Goal: Task Accomplishment & Management: Complete application form

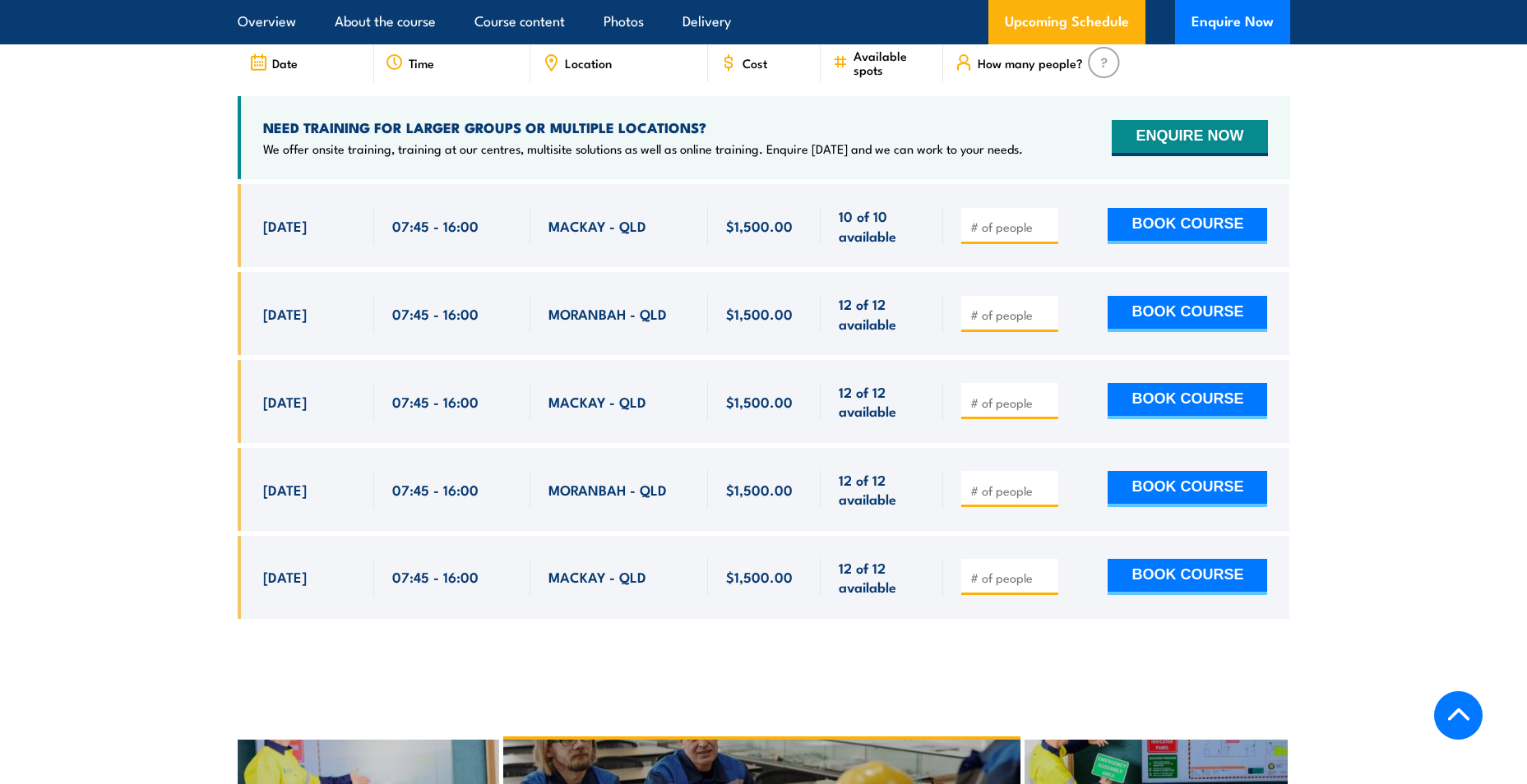
scroll to position [3094, 0]
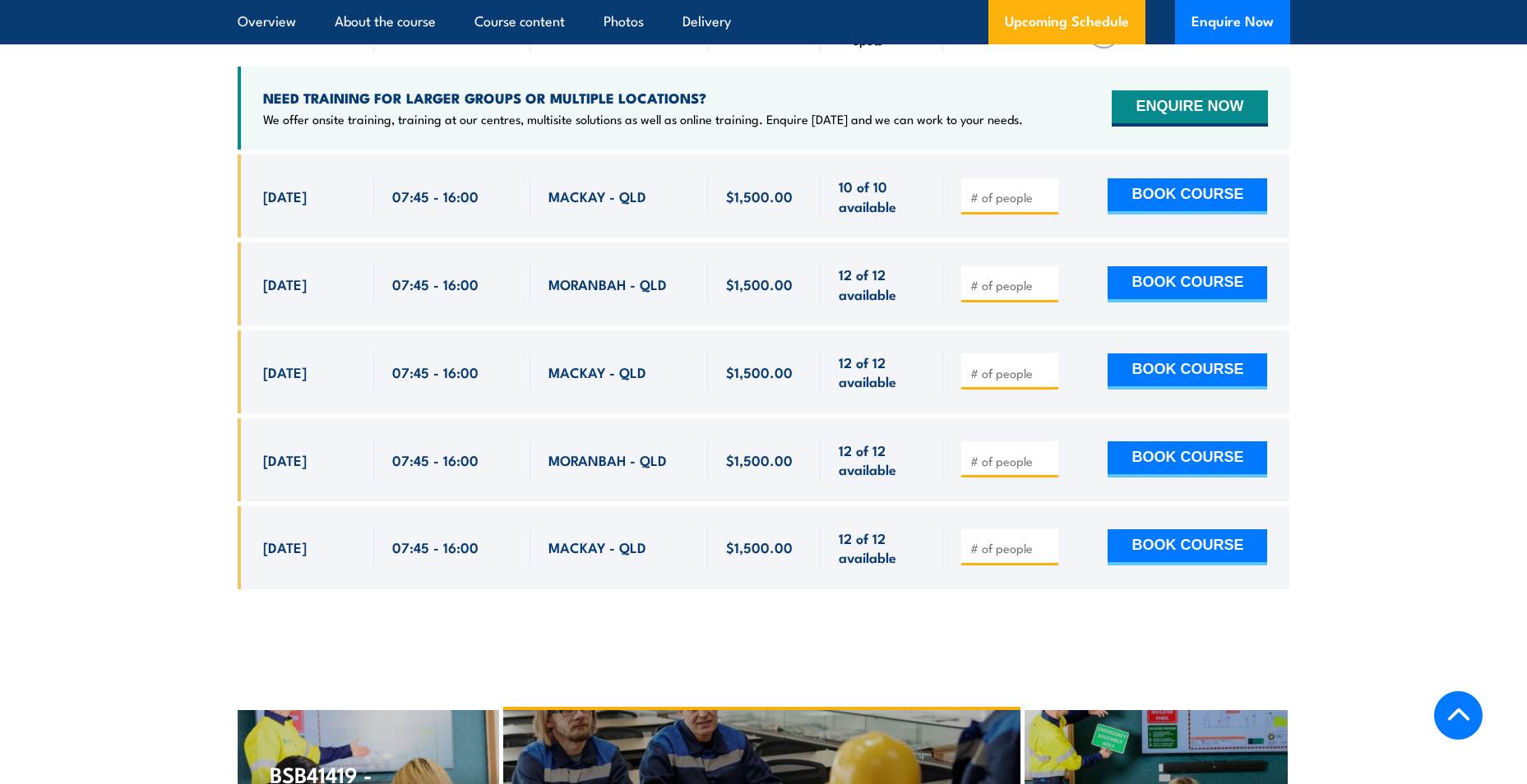
click at [985, 189] on input "number" at bounding box center [1012, 197] width 82 height 17
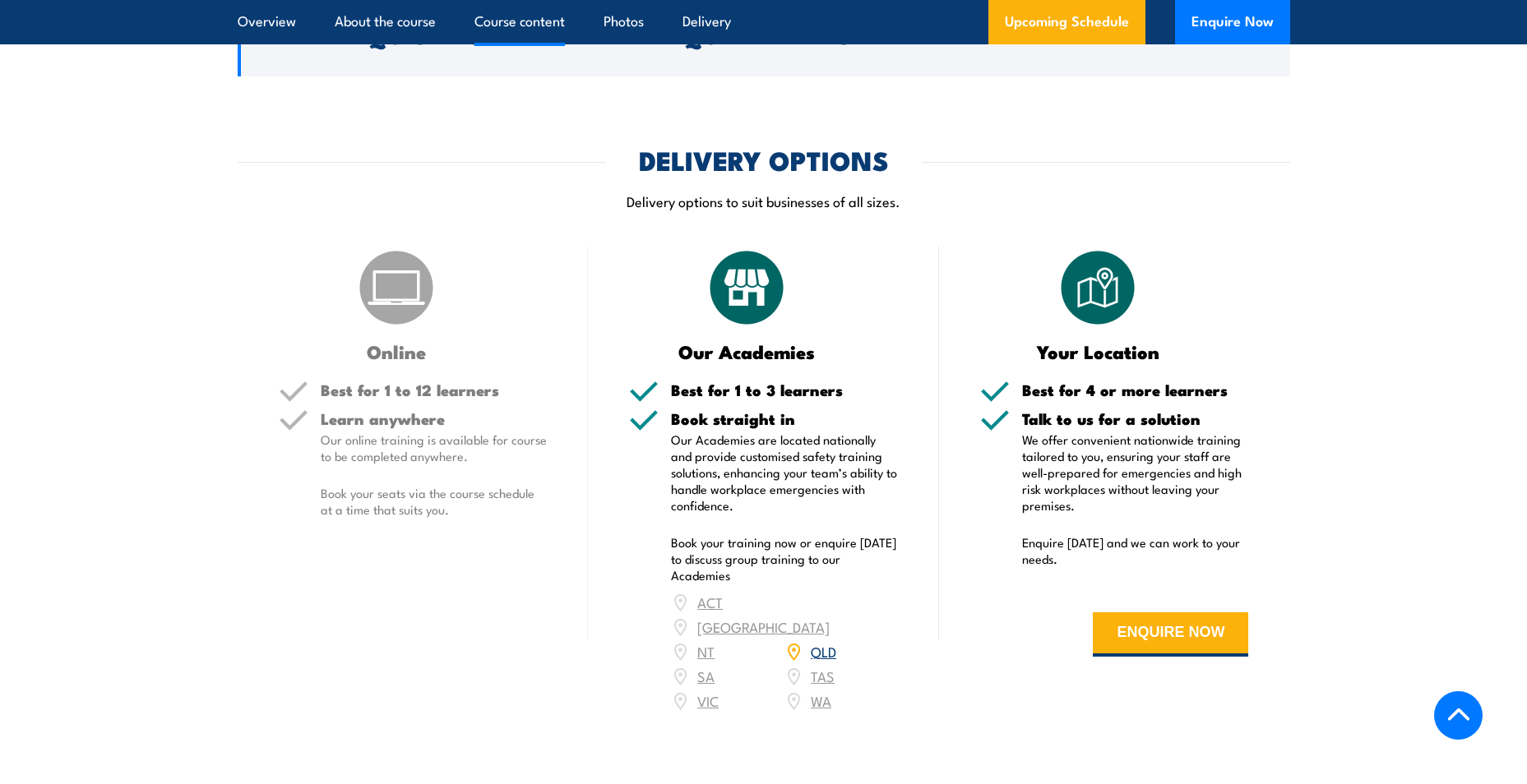
scroll to position [2354, 0]
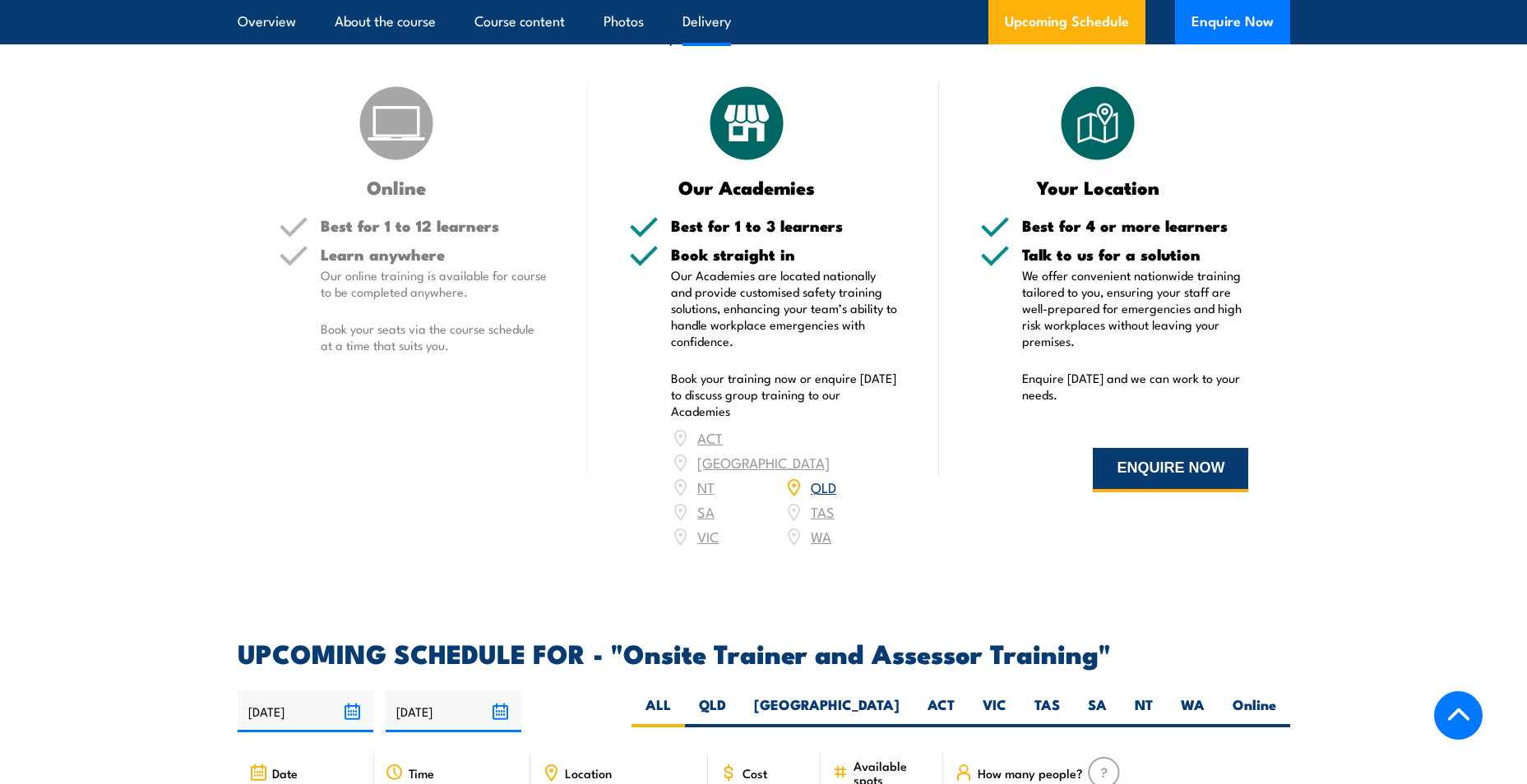
type input "1"
click at [1202, 468] on button "ENQUIRE NOW" at bounding box center [1171, 469] width 156 height 45
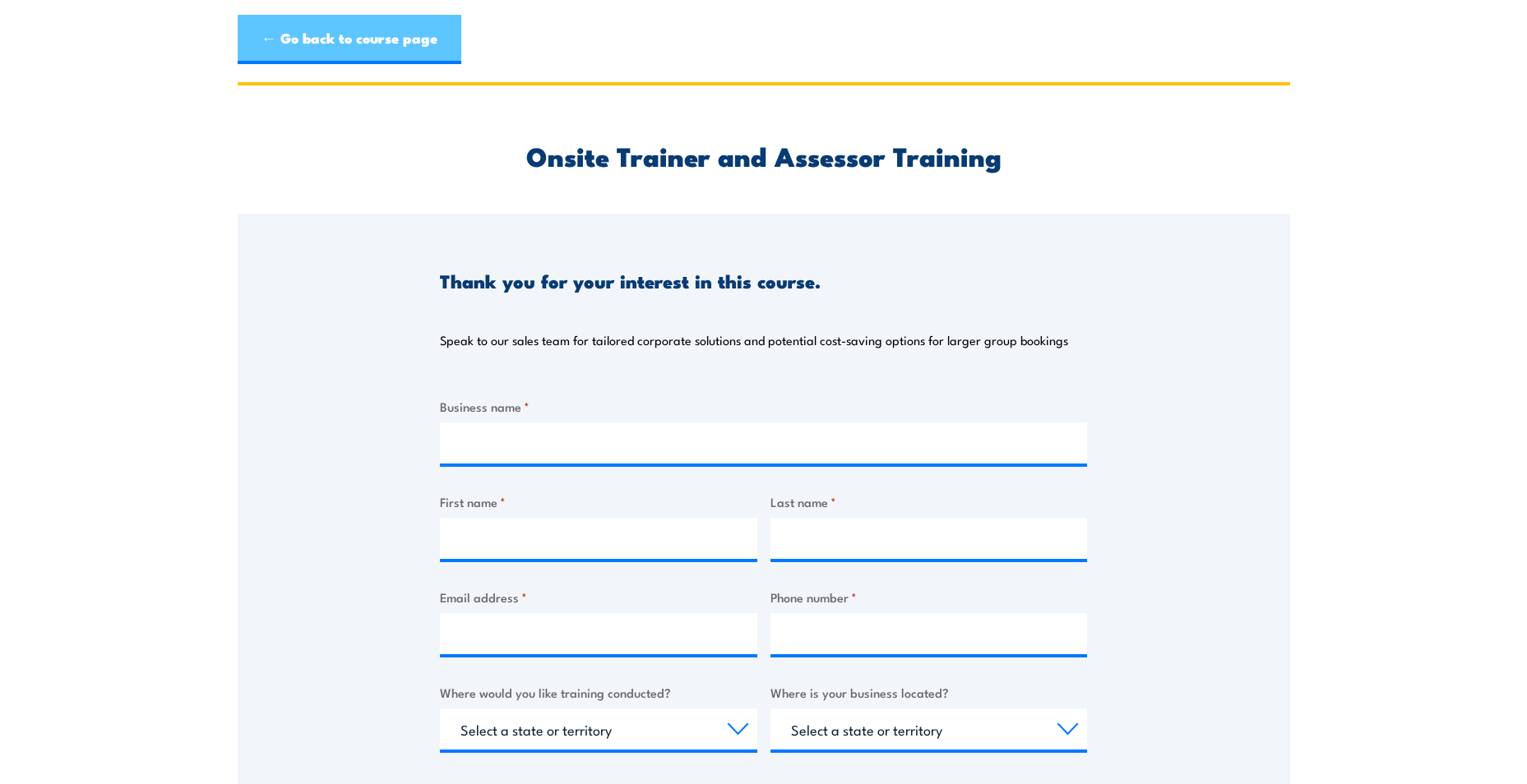
click at [329, 45] on link "← Go back to course page" at bounding box center [350, 39] width 224 height 49
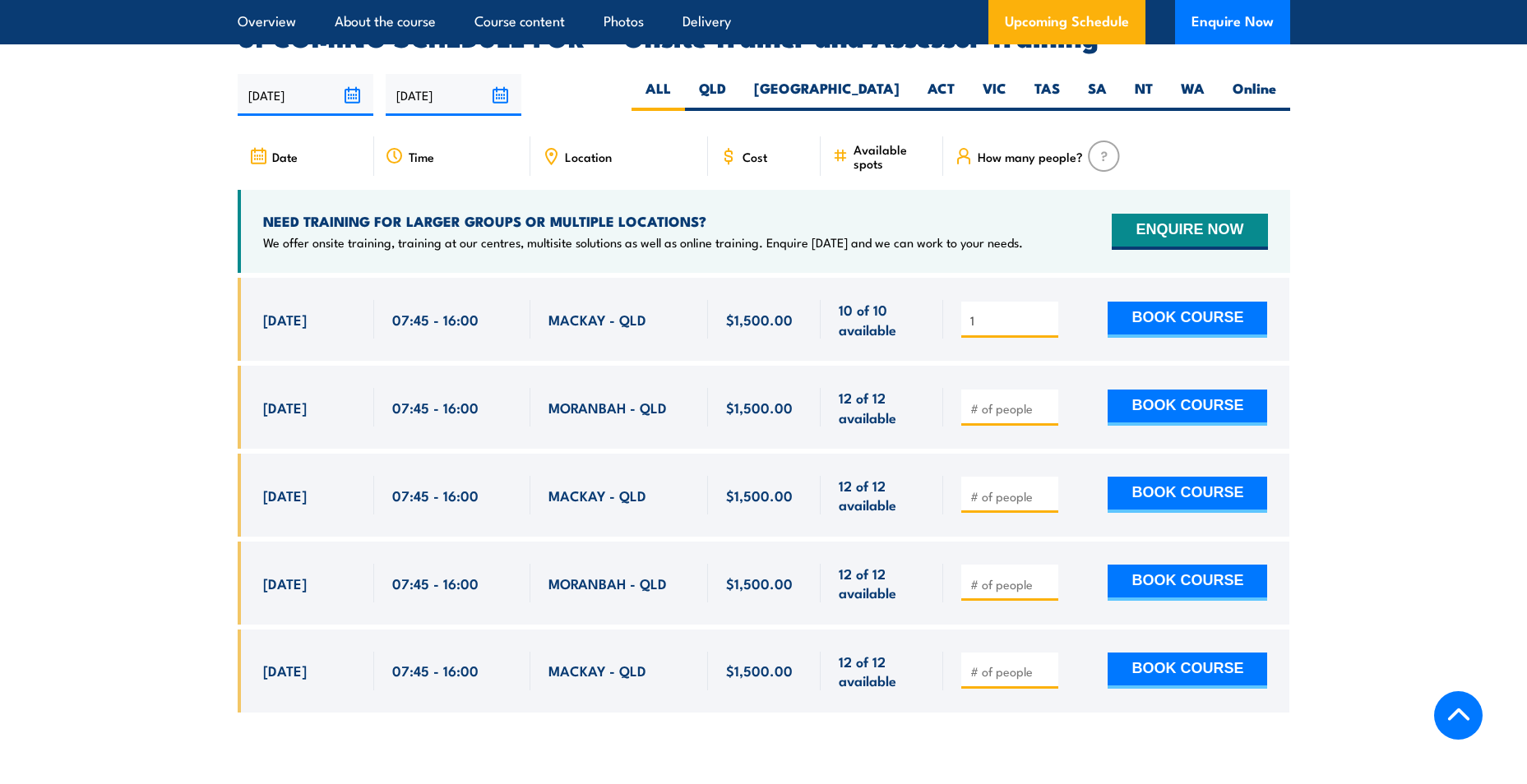
type input "1"
click at [1043, 312] on input "1" at bounding box center [1012, 320] width 82 height 17
click at [1168, 302] on button "BOOK COURSE" at bounding box center [1188, 319] width 159 height 36
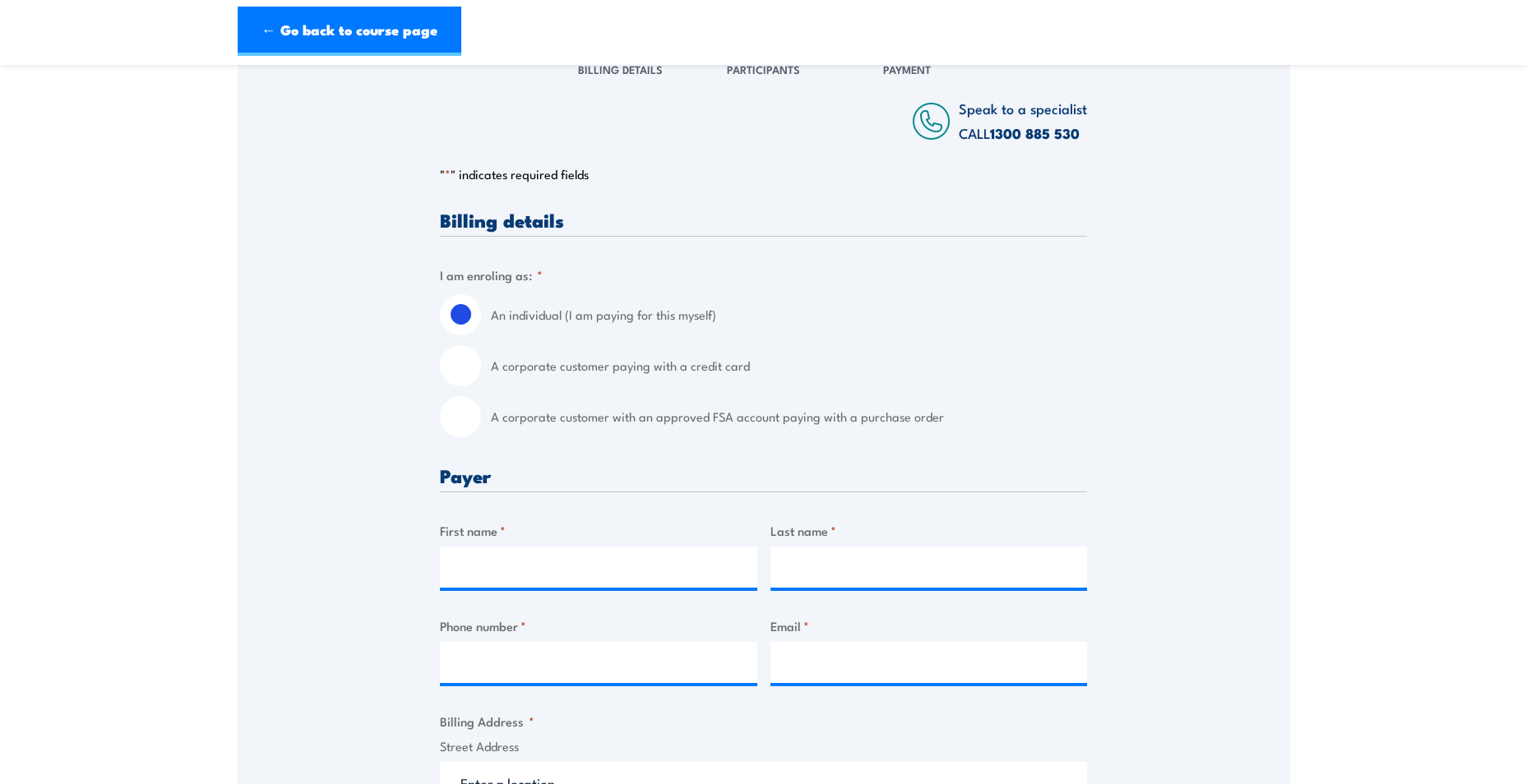
scroll to position [329, 0]
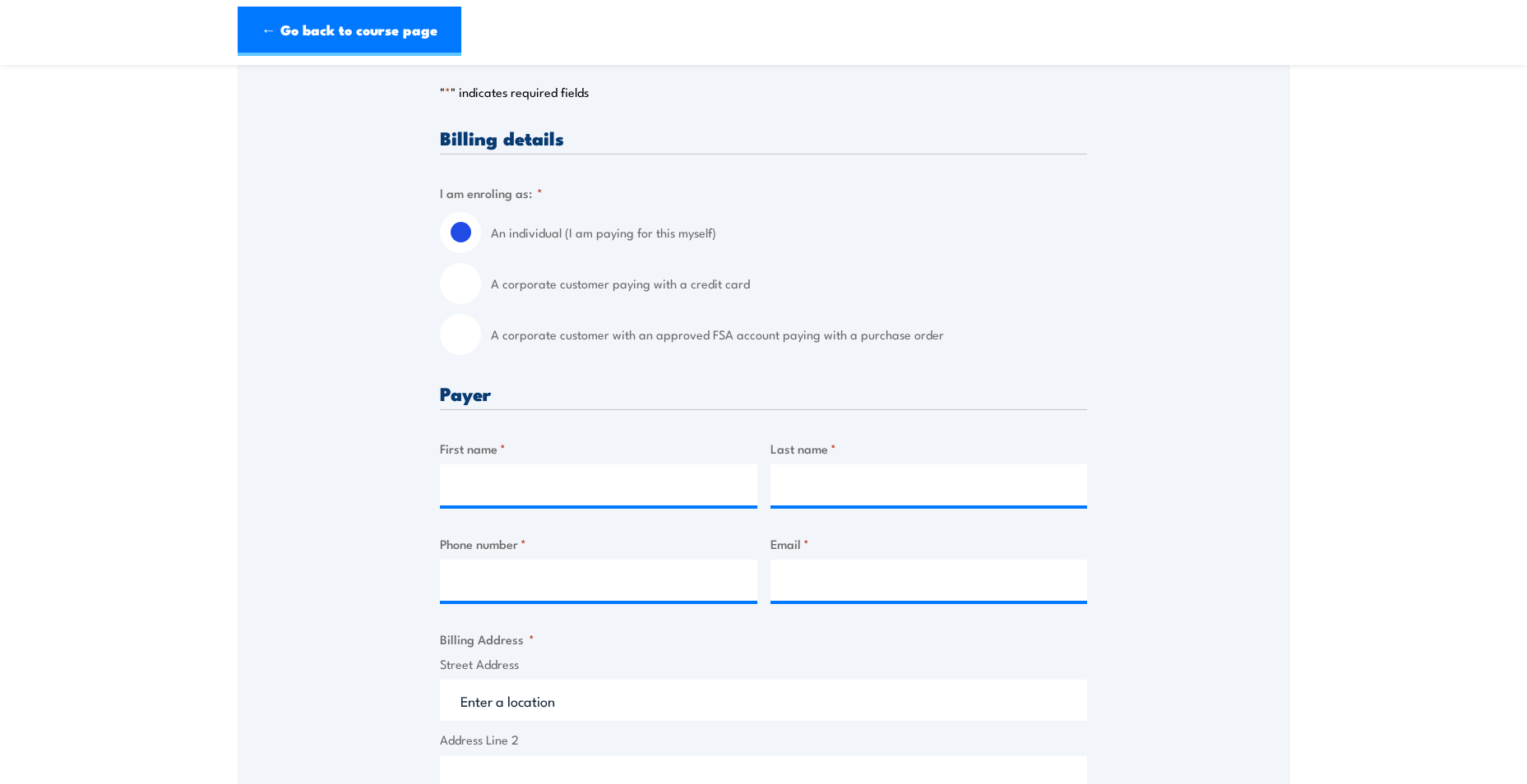
click at [583, 285] on label "A corporate customer paying with a credit card" at bounding box center [789, 283] width 596 height 41
click at [481, 285] on input "A corporate customer paying with a credit card" at bounding box center [460, 283] width 41 height 41
radio input "true"
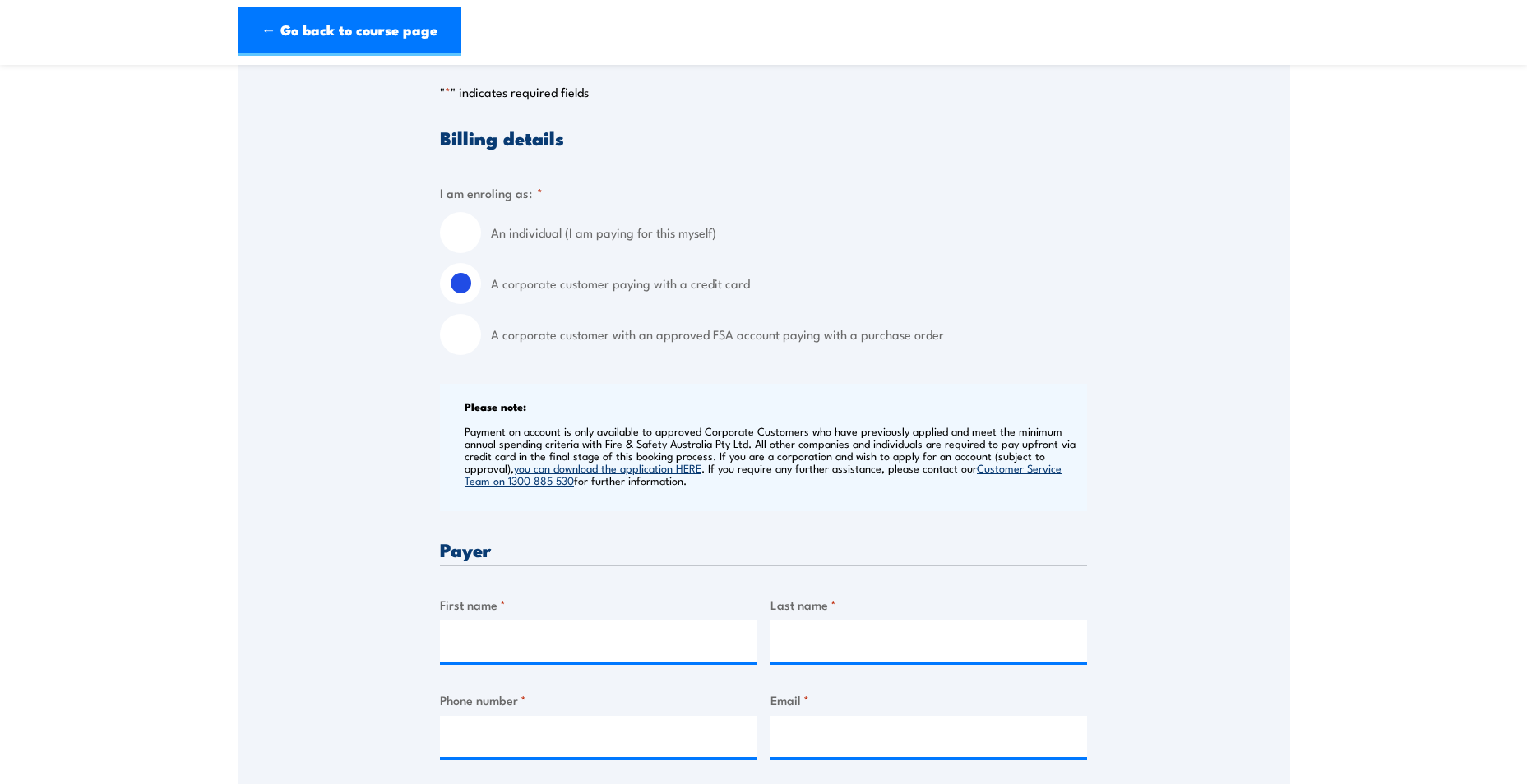
click at [548, 332] on label "A corporate customer with an approved FSA account paying with a purchase order" at bounding box center [789, 334] width 596 height 41
click at [481, 332] on input "A corporate customer with an approved FSA account paying with a purchase order" at bounding box center [460, 334] width 41 height 41
radio input "true"
click at [459, 334] on input "A corporate customer with an approved FSA account paying with a purchase order" at bounding box center [460, 334] width 41 height 41
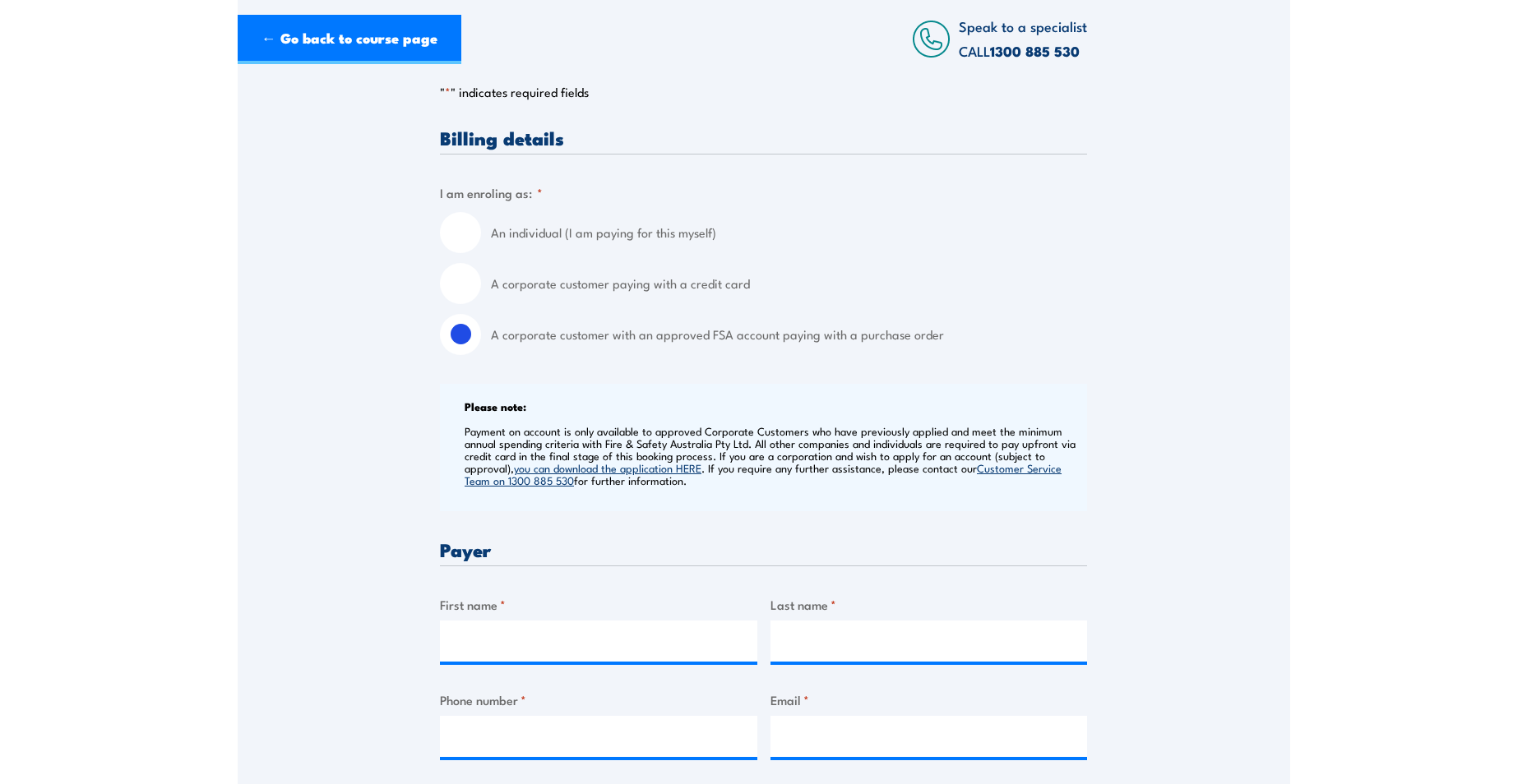
scroll to position [0, 0]
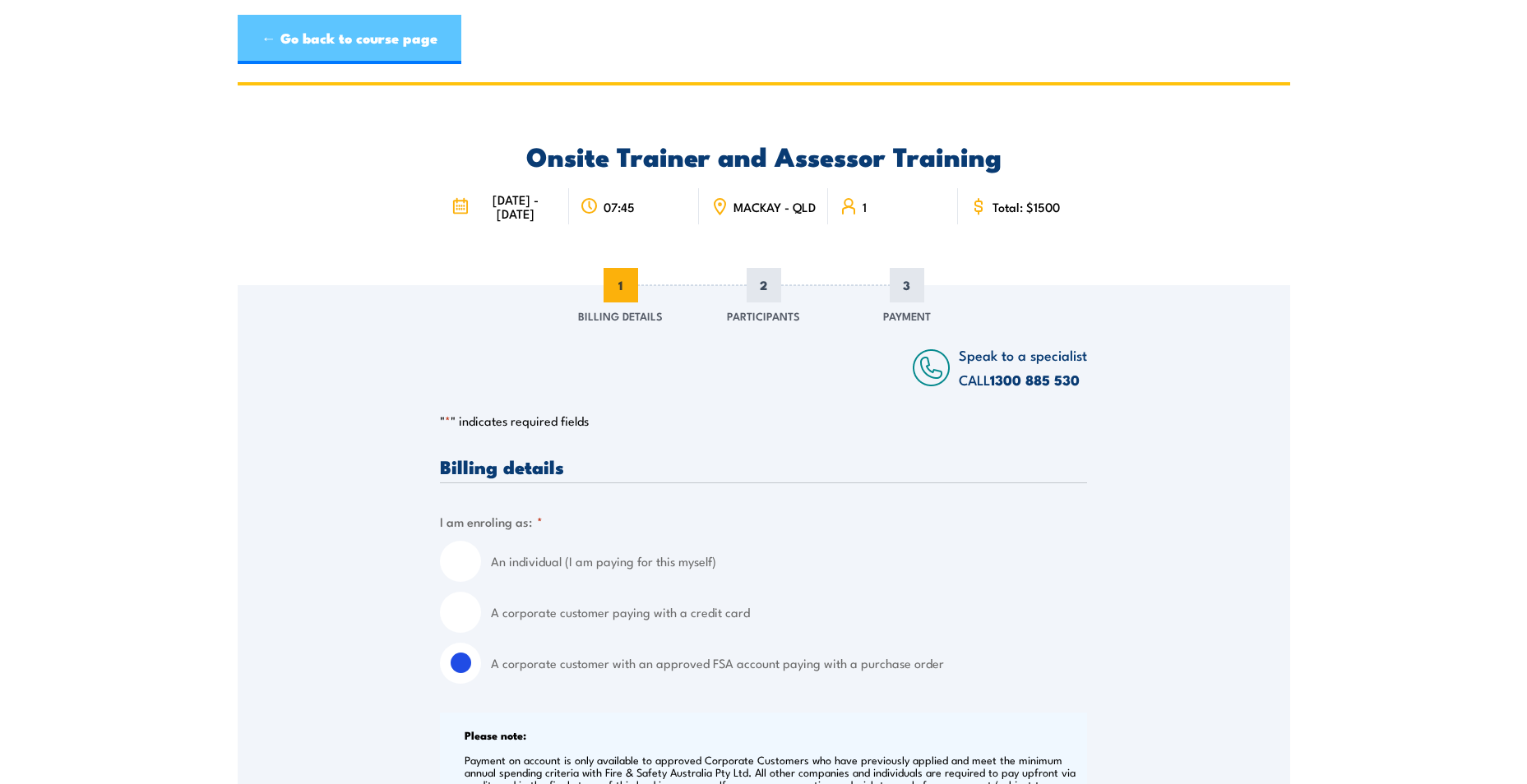
click at [296, 38] on link "← Go back to course page" at bounding box center [350, 39] width 224 height 49
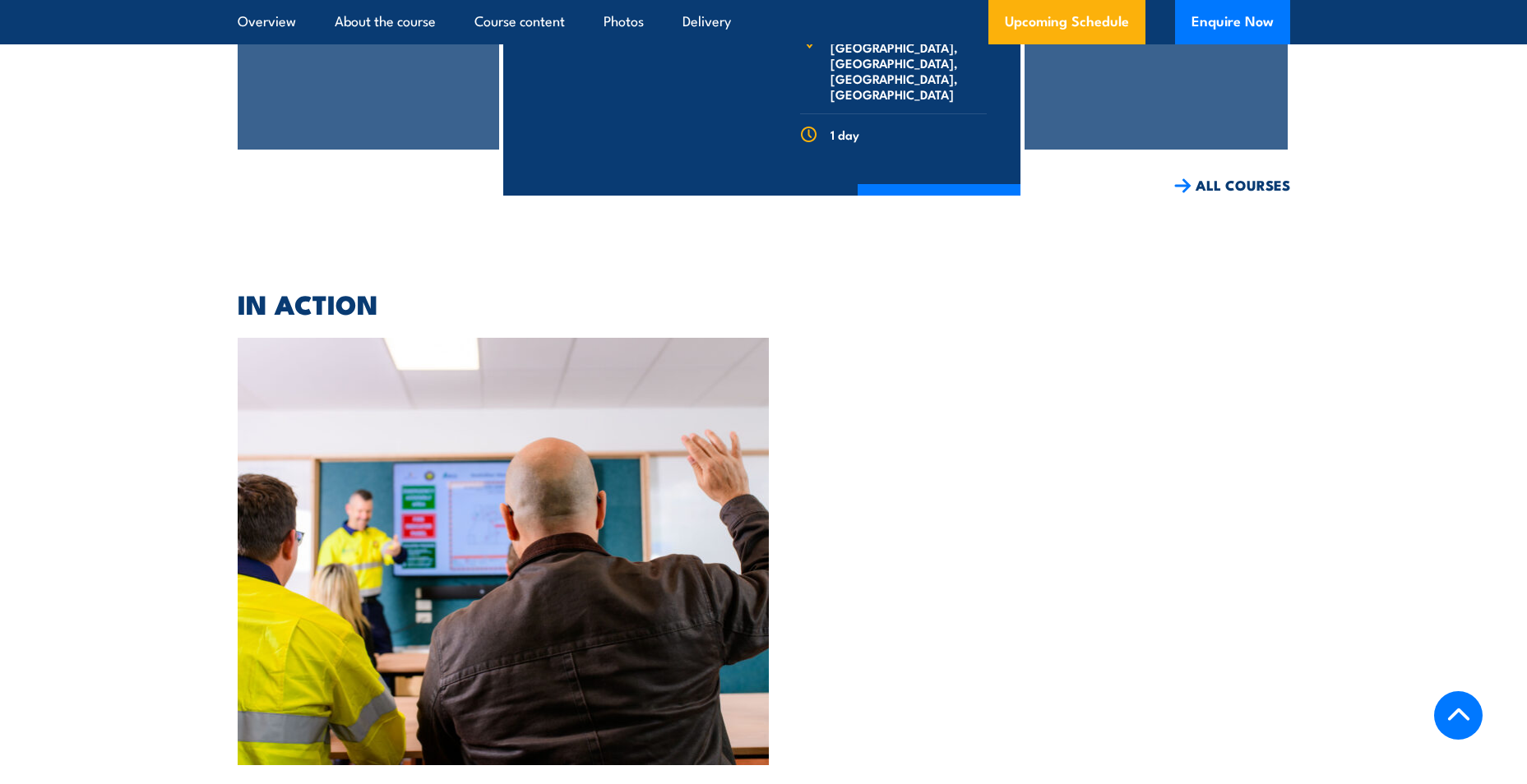
scroll to position [4695, 0]
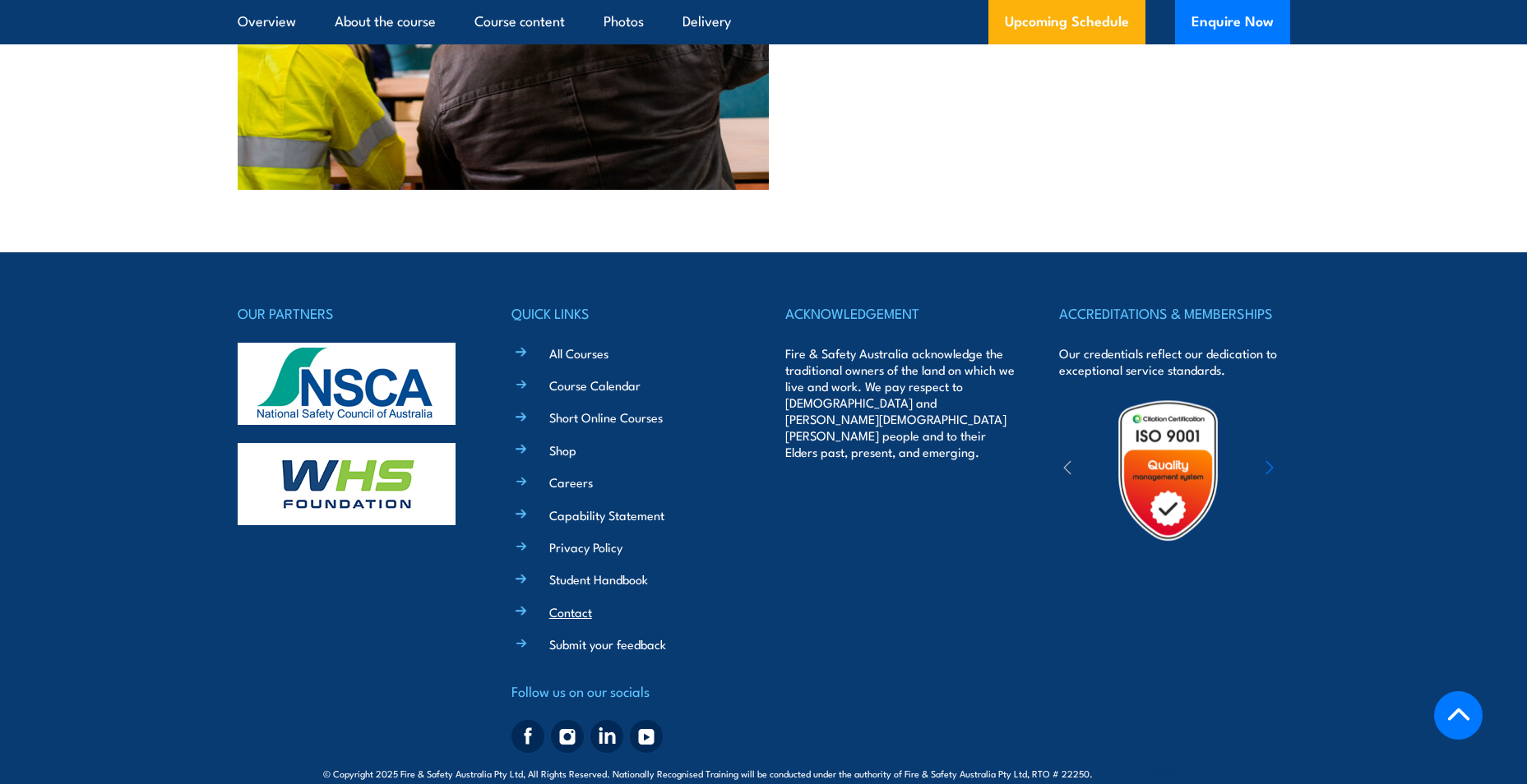
click at [554, 603] on link "Contact" at bounding box center [570, 612] width 43 height 17
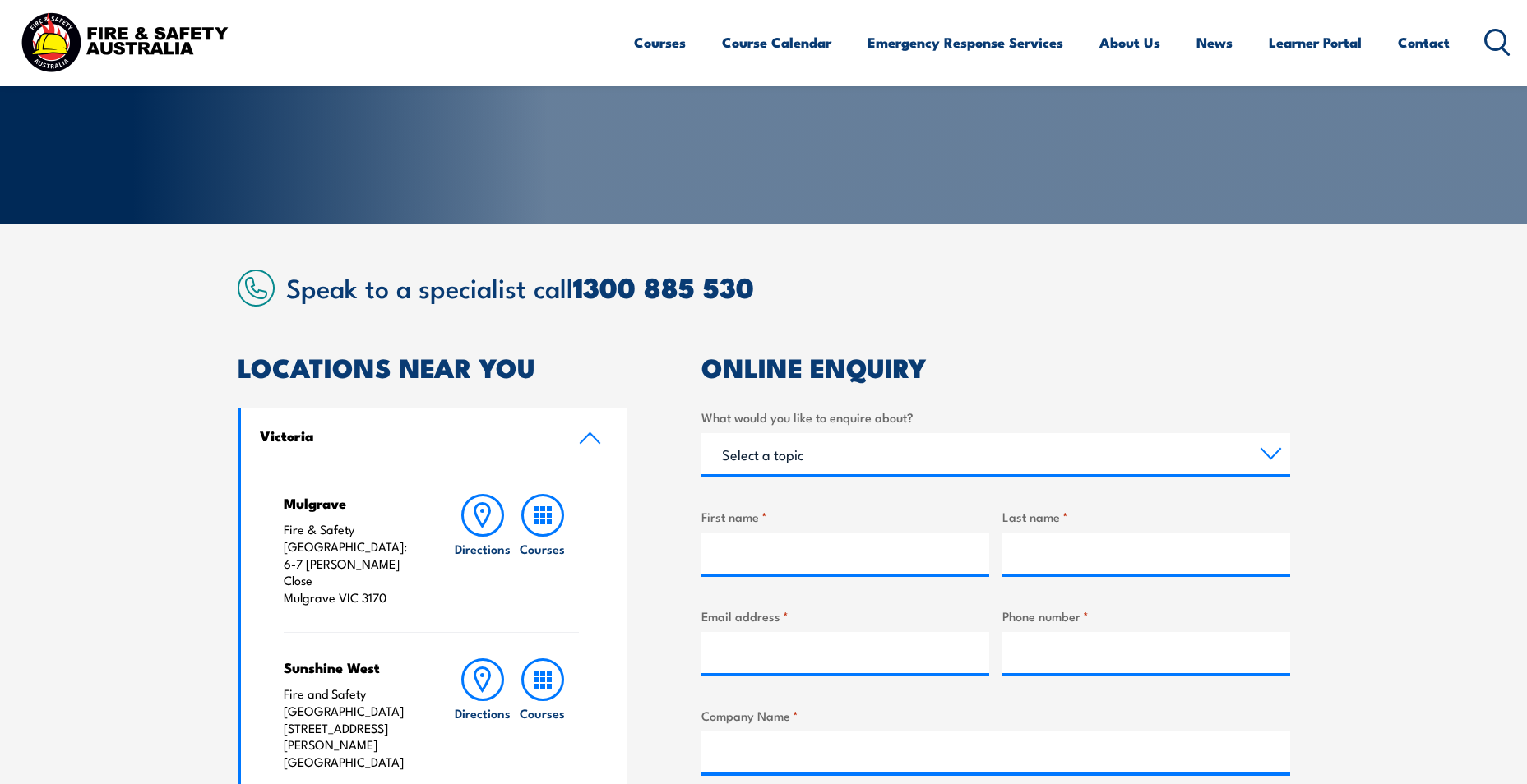
scroll to position [493, 0]
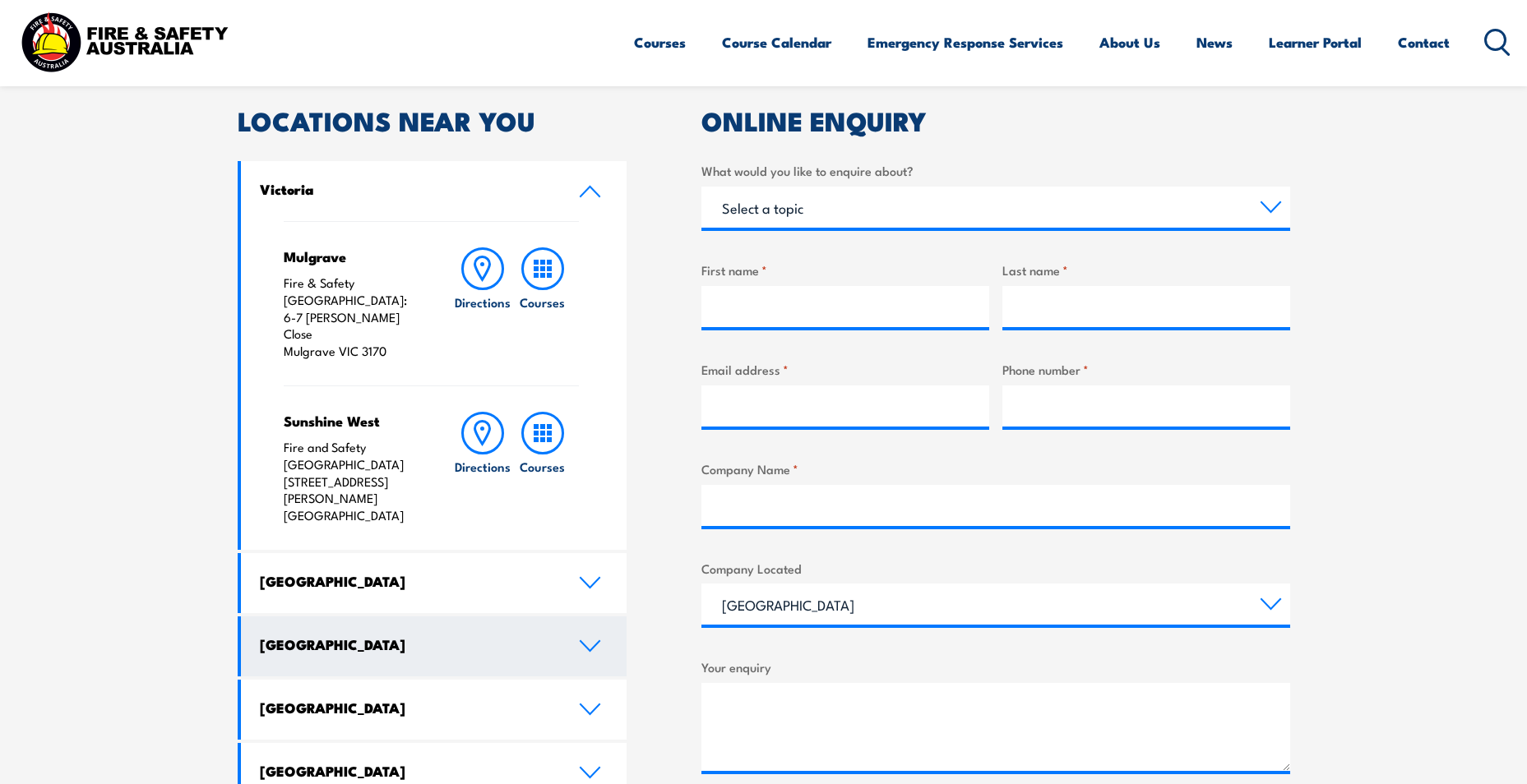
click at [408, 635] on h4 "Queensland" at bounding box center [407, 644] width 295 height 18
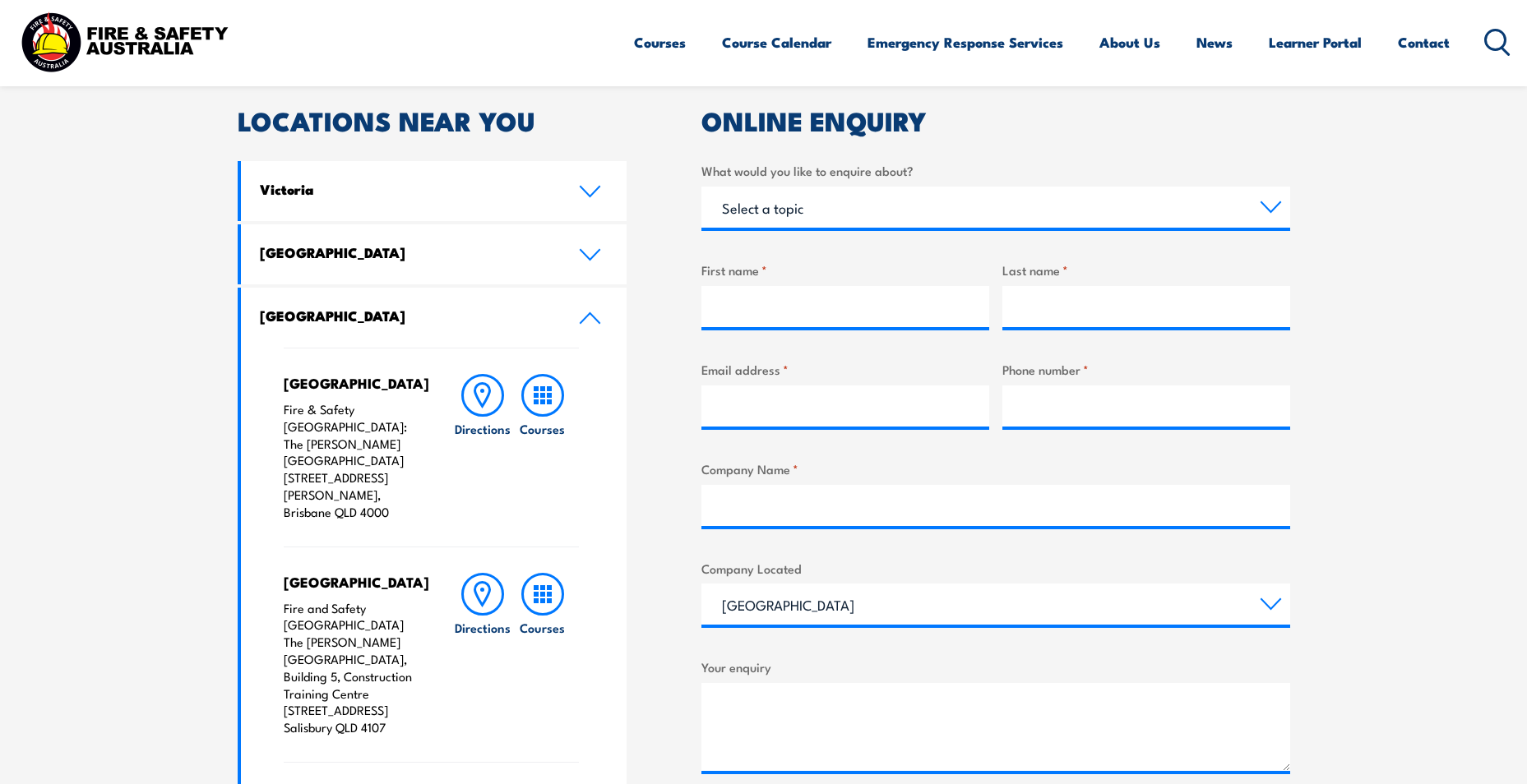
scroll to position [411, 0]
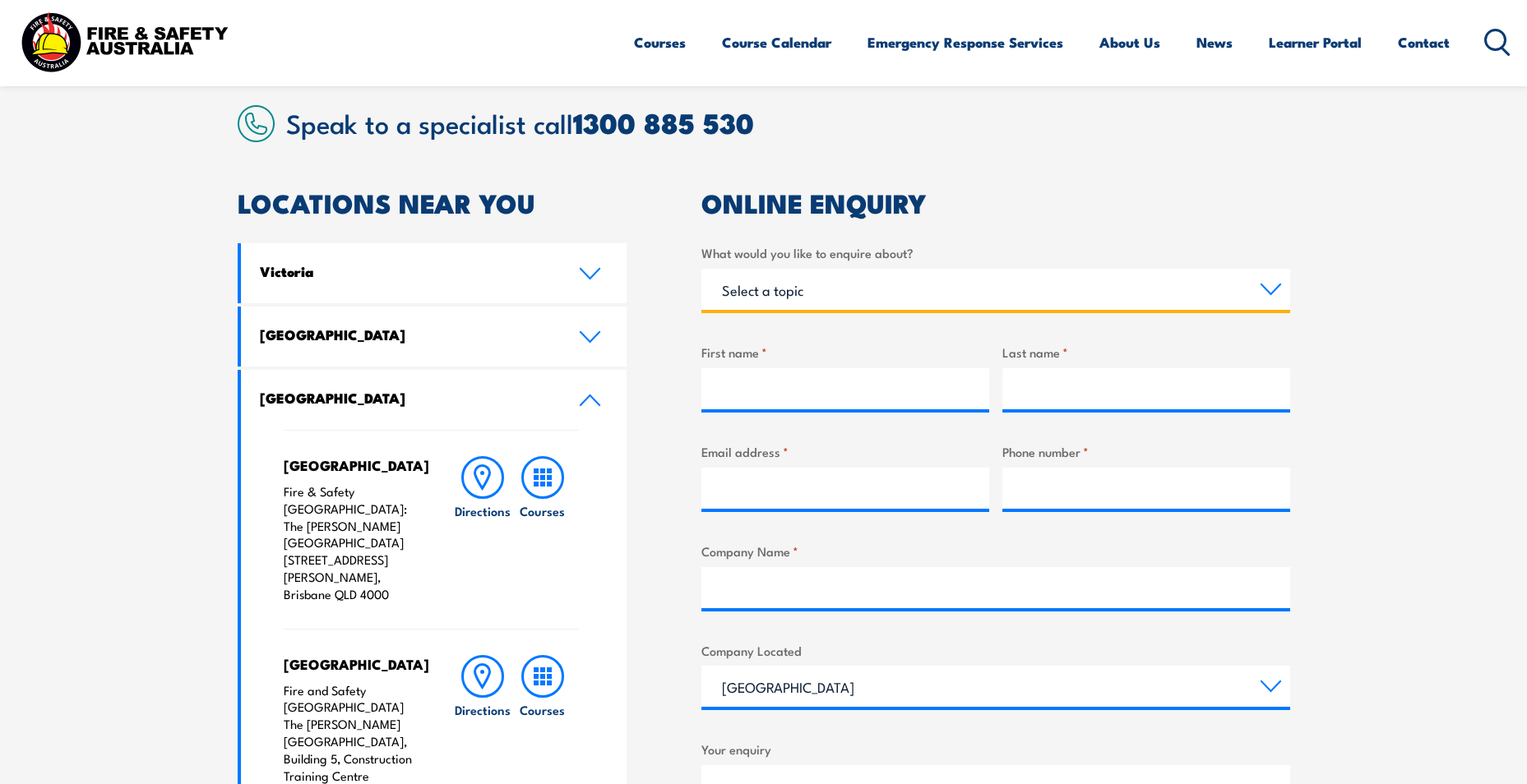
click at [798, 293] on select "Select a topic Training Emergency Response Services General Enquiry" at bounding box center [995, 288] width 589 height 41
click at [795, 290] on select "Select a topic Training Emergency Response Services General Enquiry" at bounding box center [995, 288] width 589 height 41
select select "Training"
click at [701, 268] on select "Select a topic Training Emergency Response Services General Enquiry" at bounding box center [995, 288] width 589 height 41
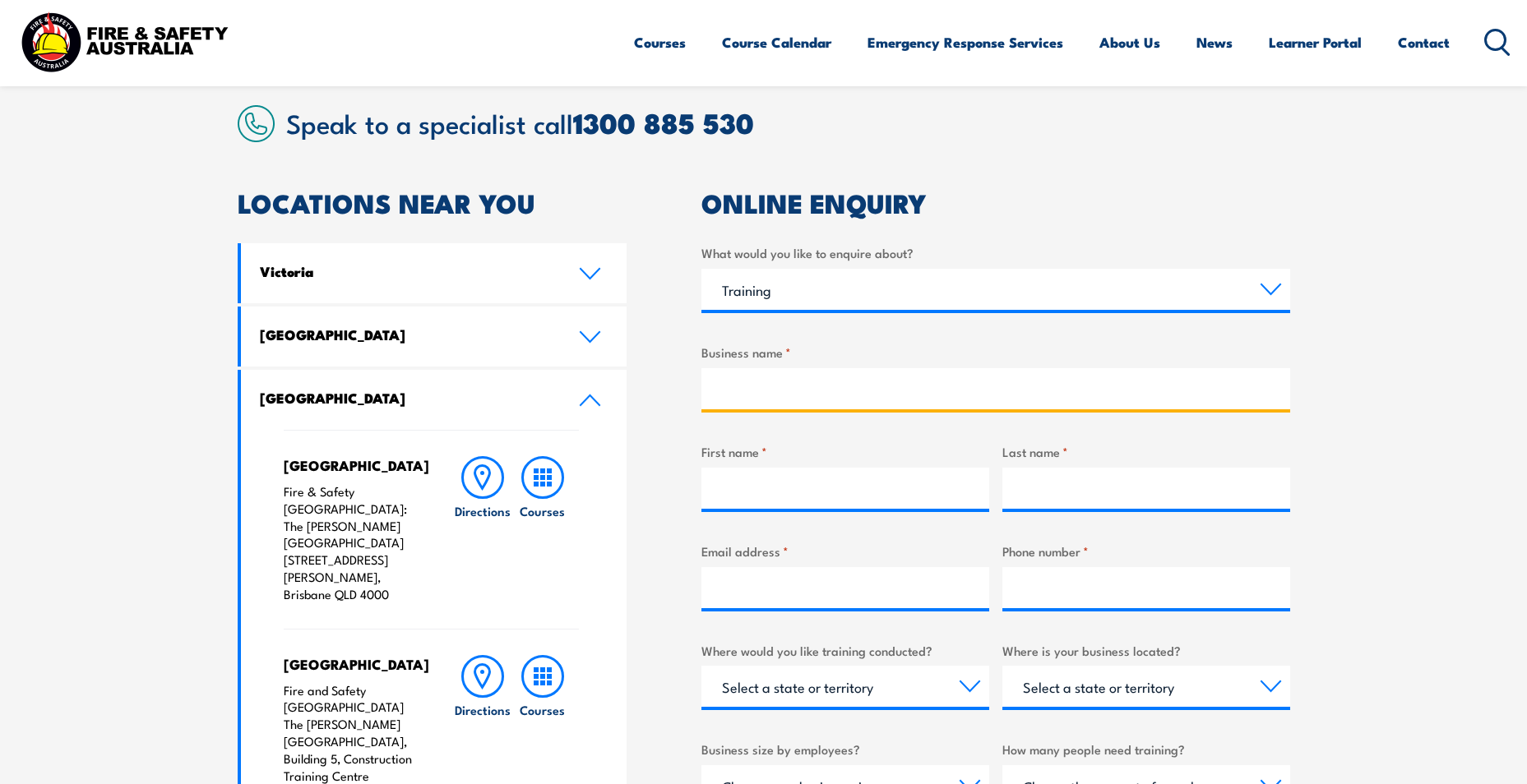
click at [791, 387] on input "Business name *" at bounding box center [995, 388] width 589 height 41
type input "BMA"
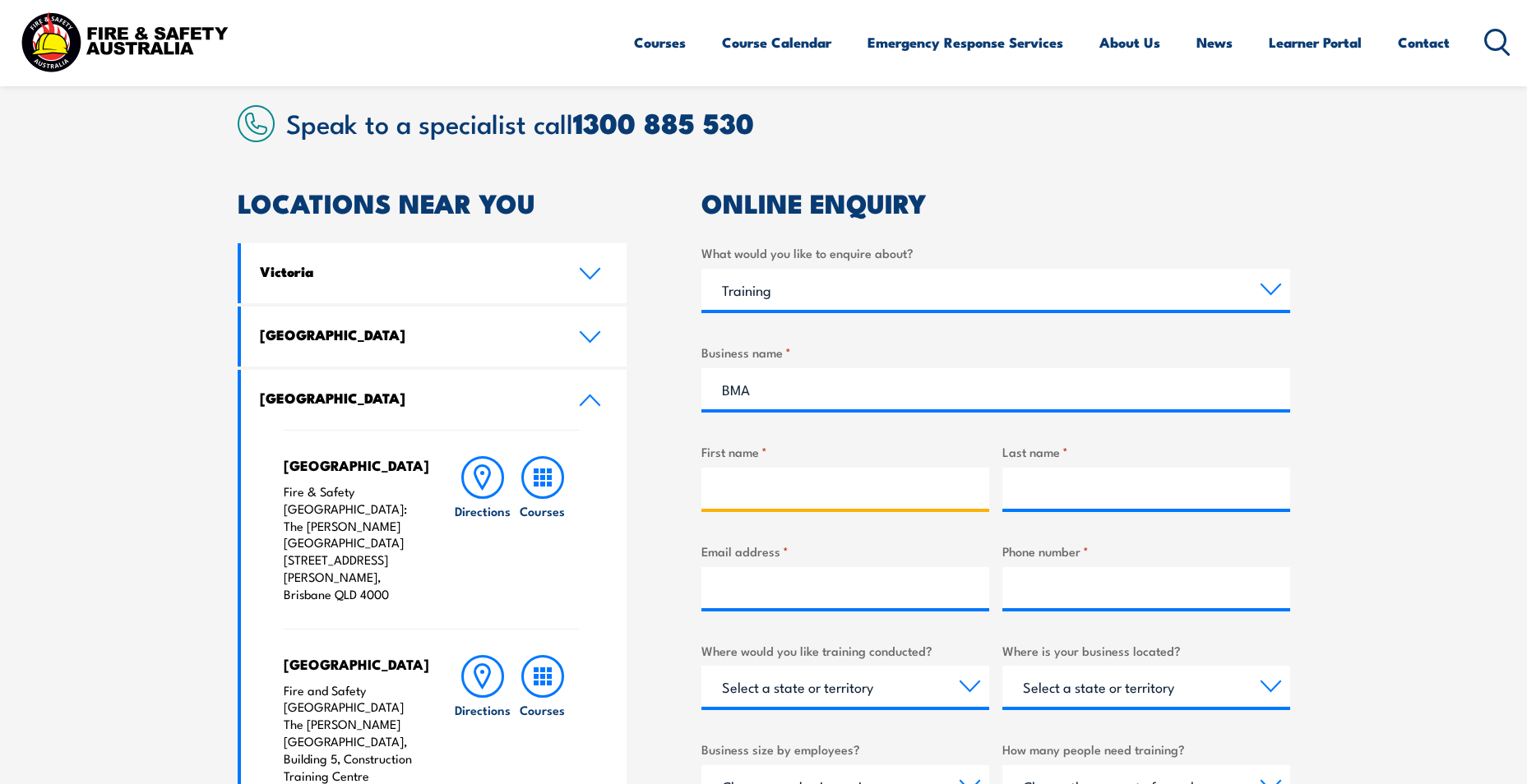
click at [781, 489] on input "First name *" at bounding box center [845, 488] width 288 height 41
type input "Emily"
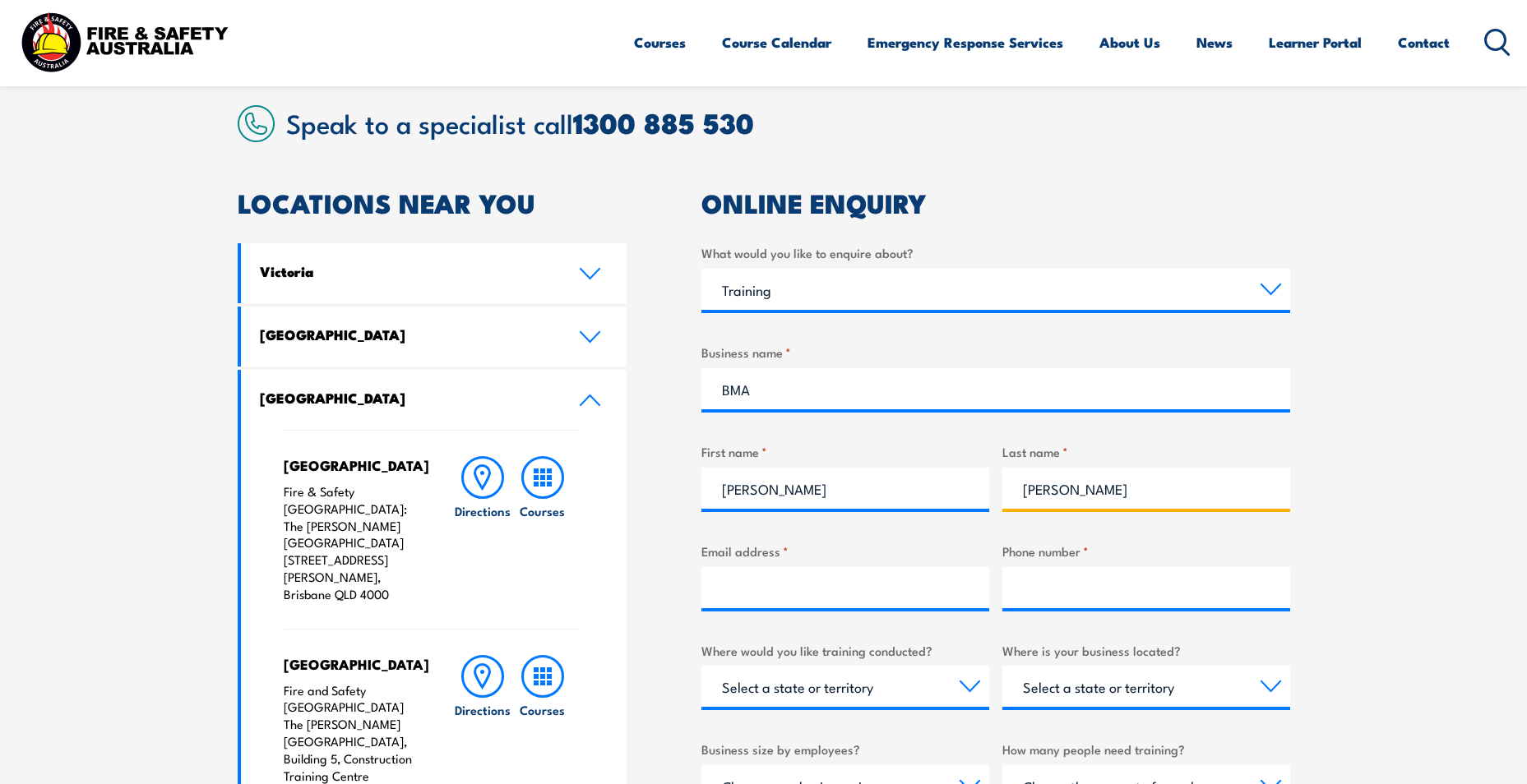
type input "Simmons"
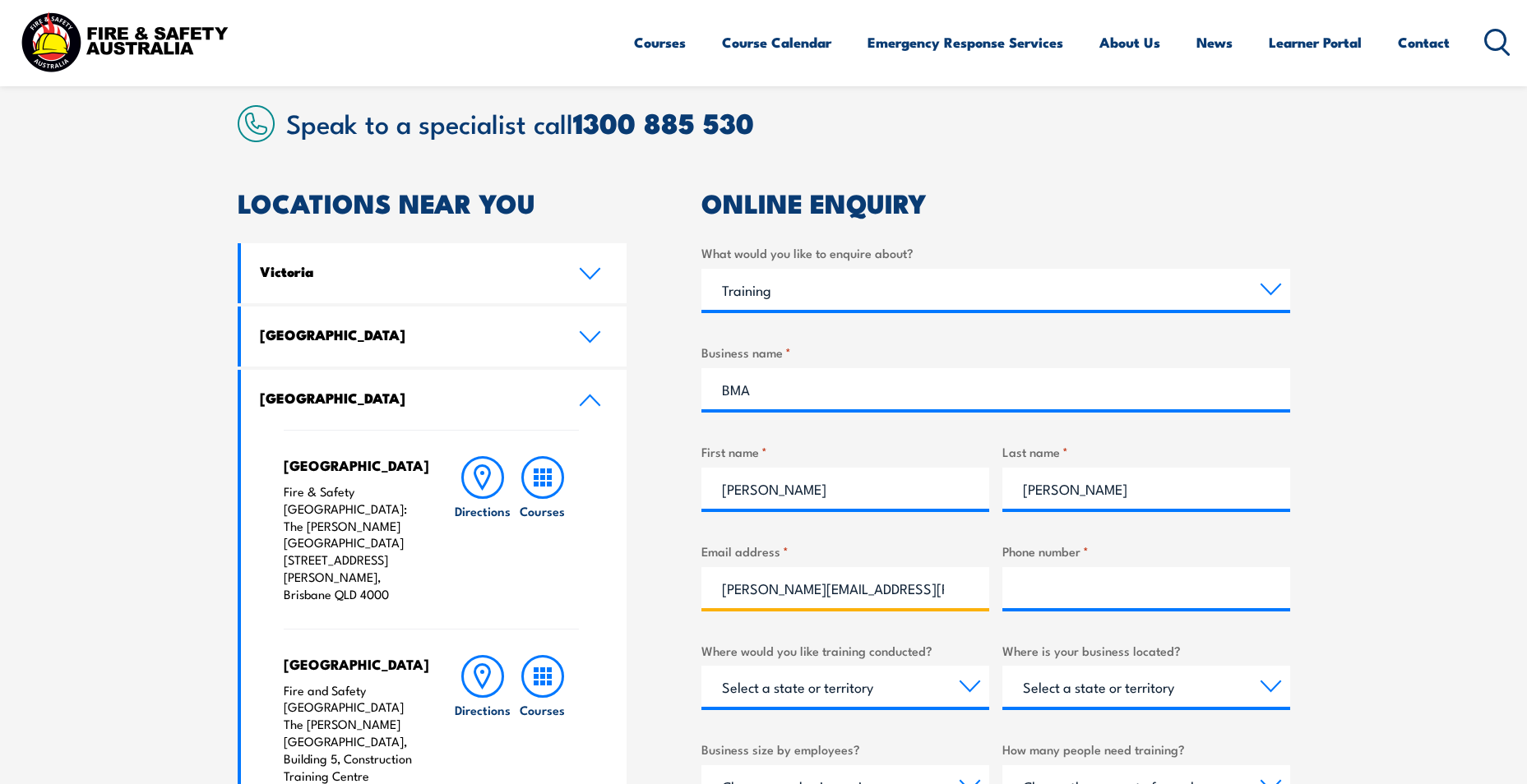
type input "emily.simmons@bhp.com"
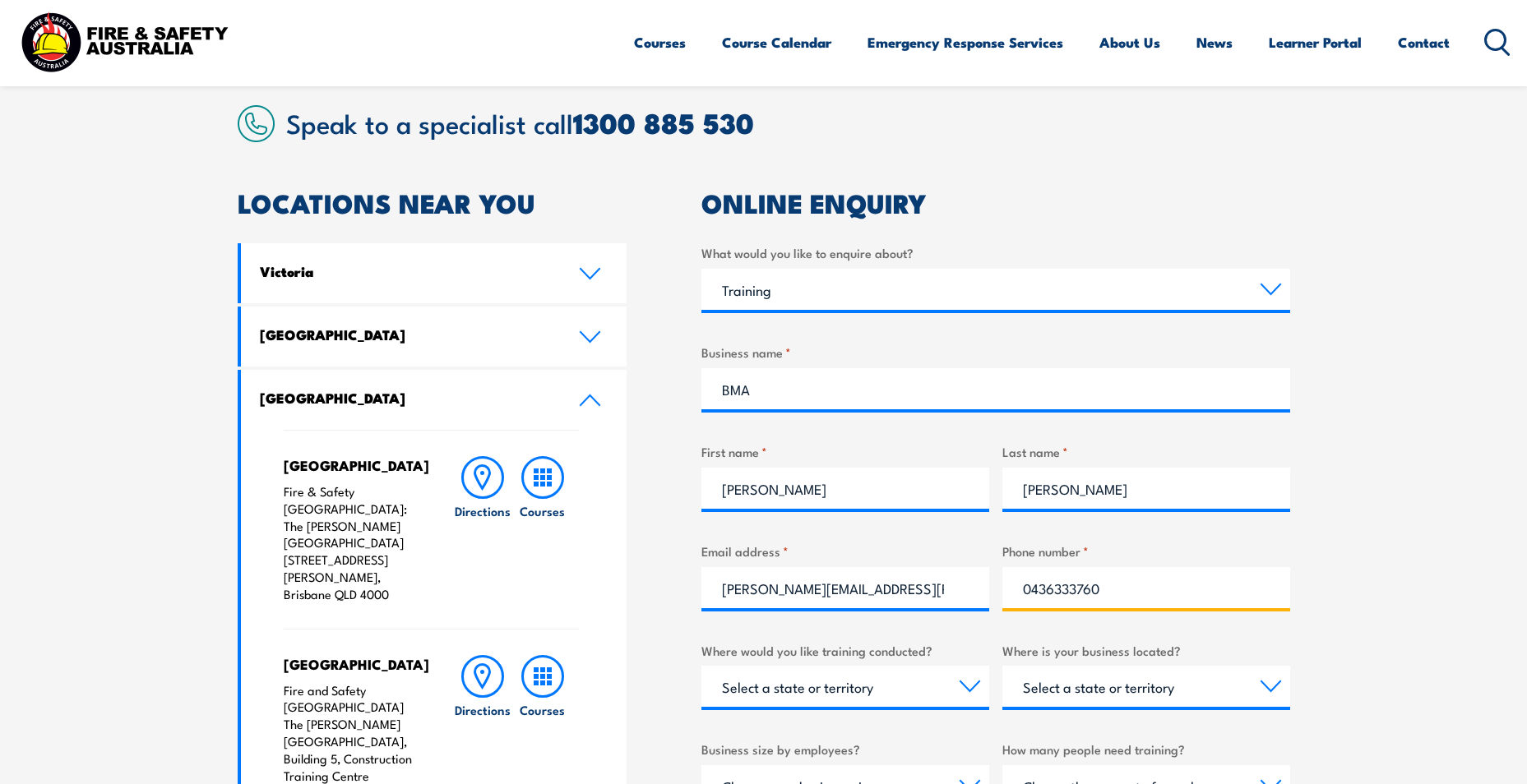
type input "0436333760"
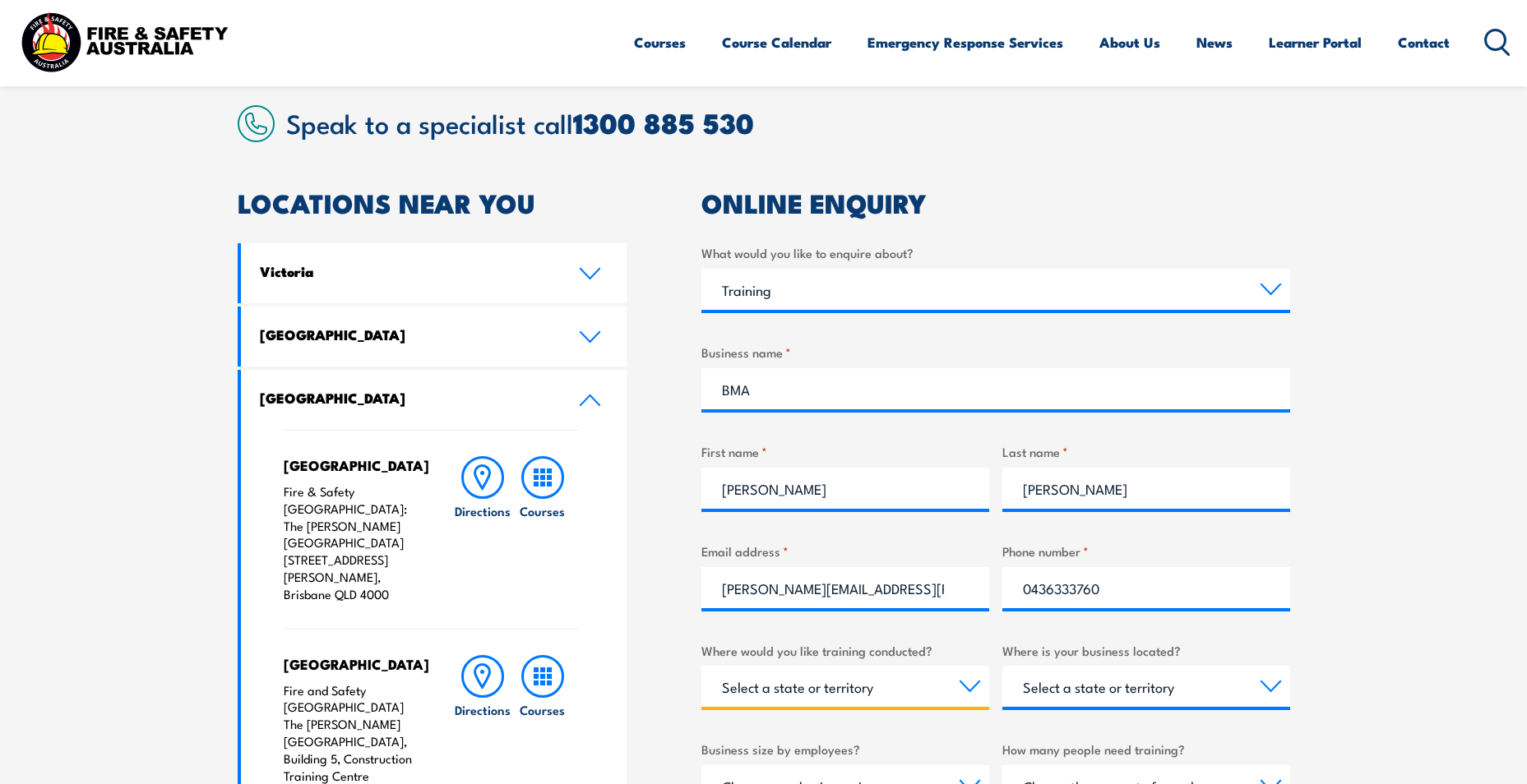
scroll to position [657, 0]
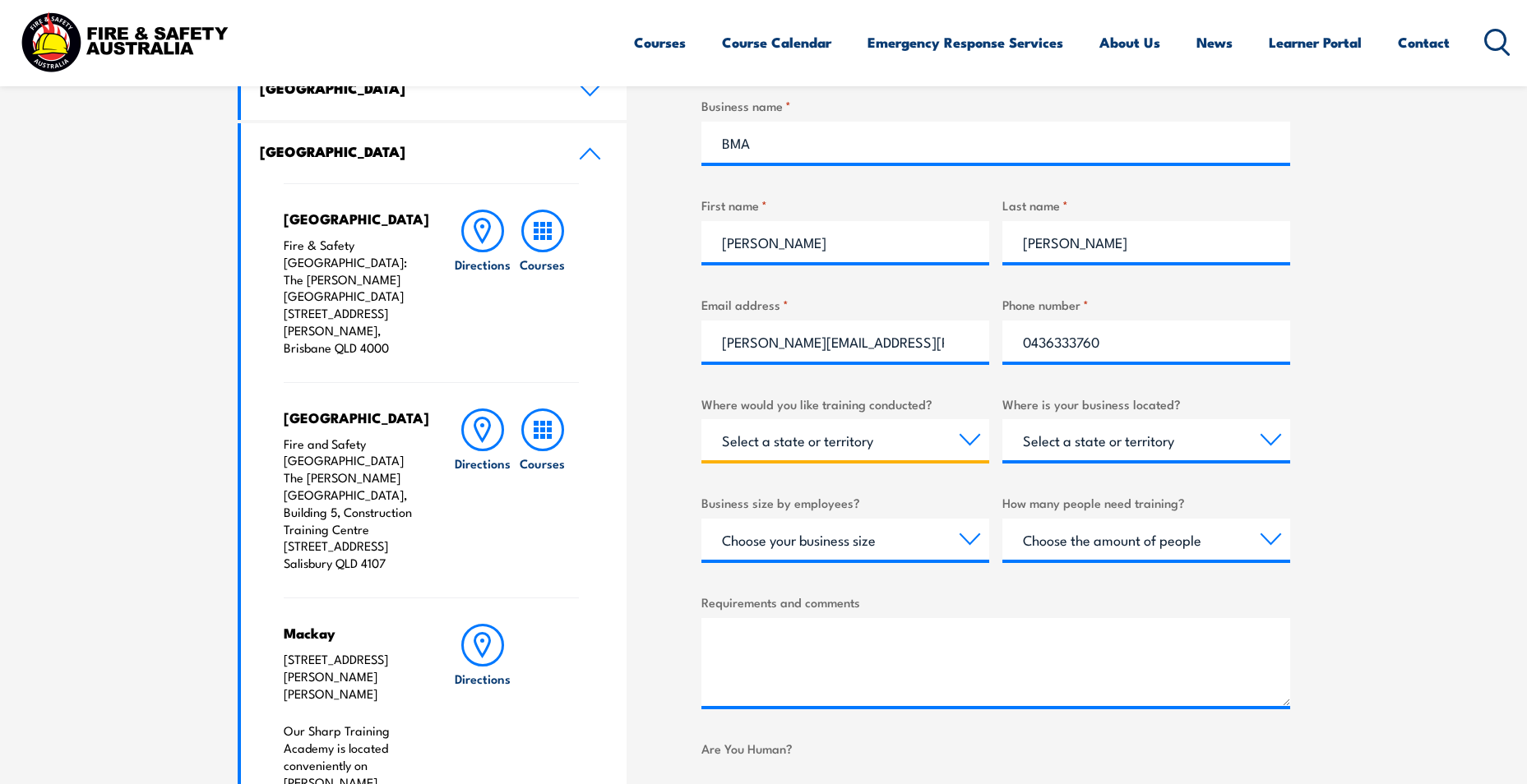
click at [925, 442] on select "Select a state or territory Nationally - multiple locations QLD NSW VIC SA ACT …" at bounding box center [845, 440] width 288 height 41
select select "QLD"
click at [701, 420] on select "Select a state or territory Nationally - multiple locations QLD NSW VIC SA ACT …" at bounding box center [845, 440] width 288 height 41
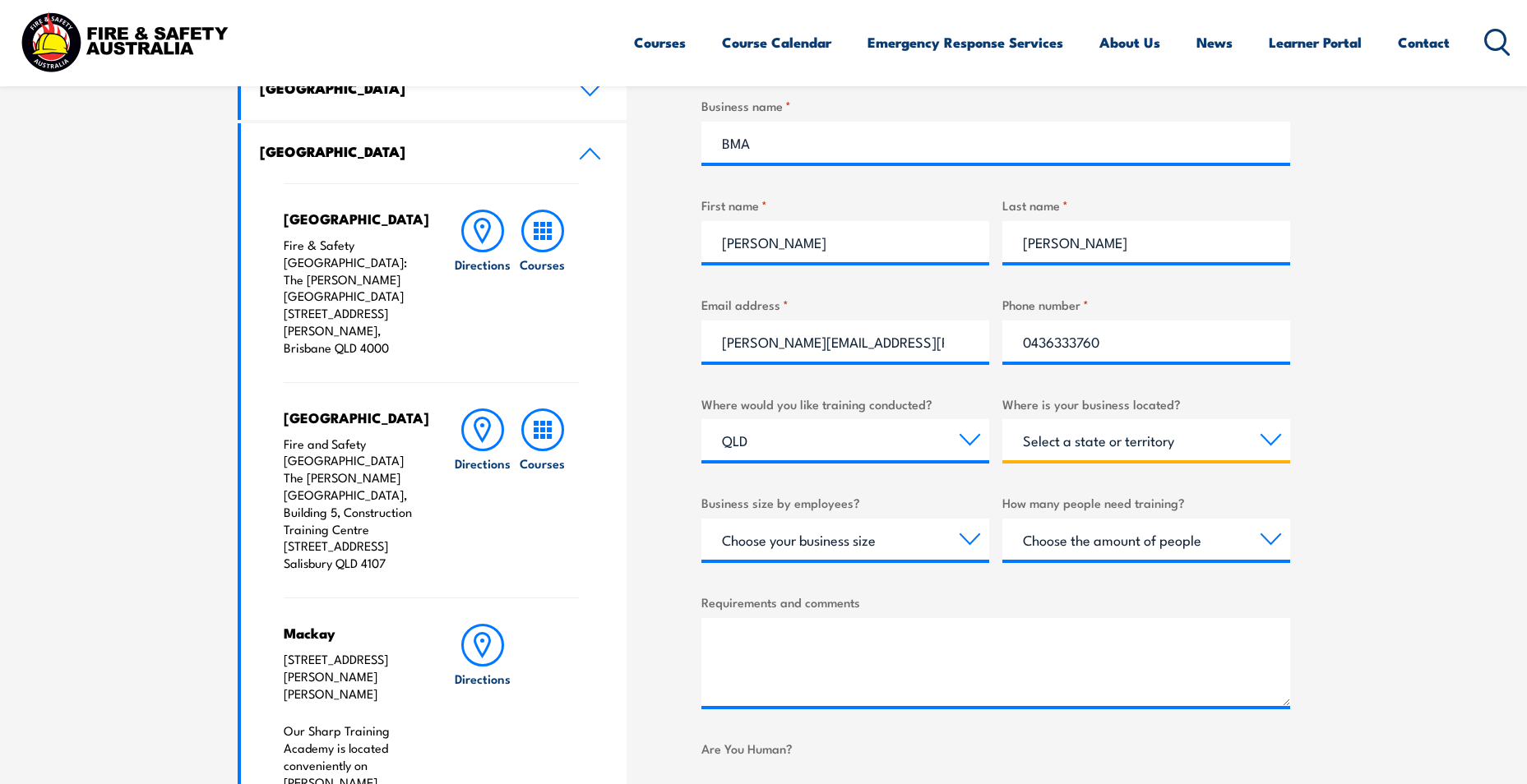
click at [1168, 441] on select "Select a state or territory QLD NSW VIC SA ACT WA TAS NT" at bounding box center [1146, 440] width 288 height 41
select select "QLD"
click at [1002, 420] on select "Select a state or territory QLD NSW VIC SA ACT WA TAS NT" at bounding box center [1146, 440] width 288 height 41
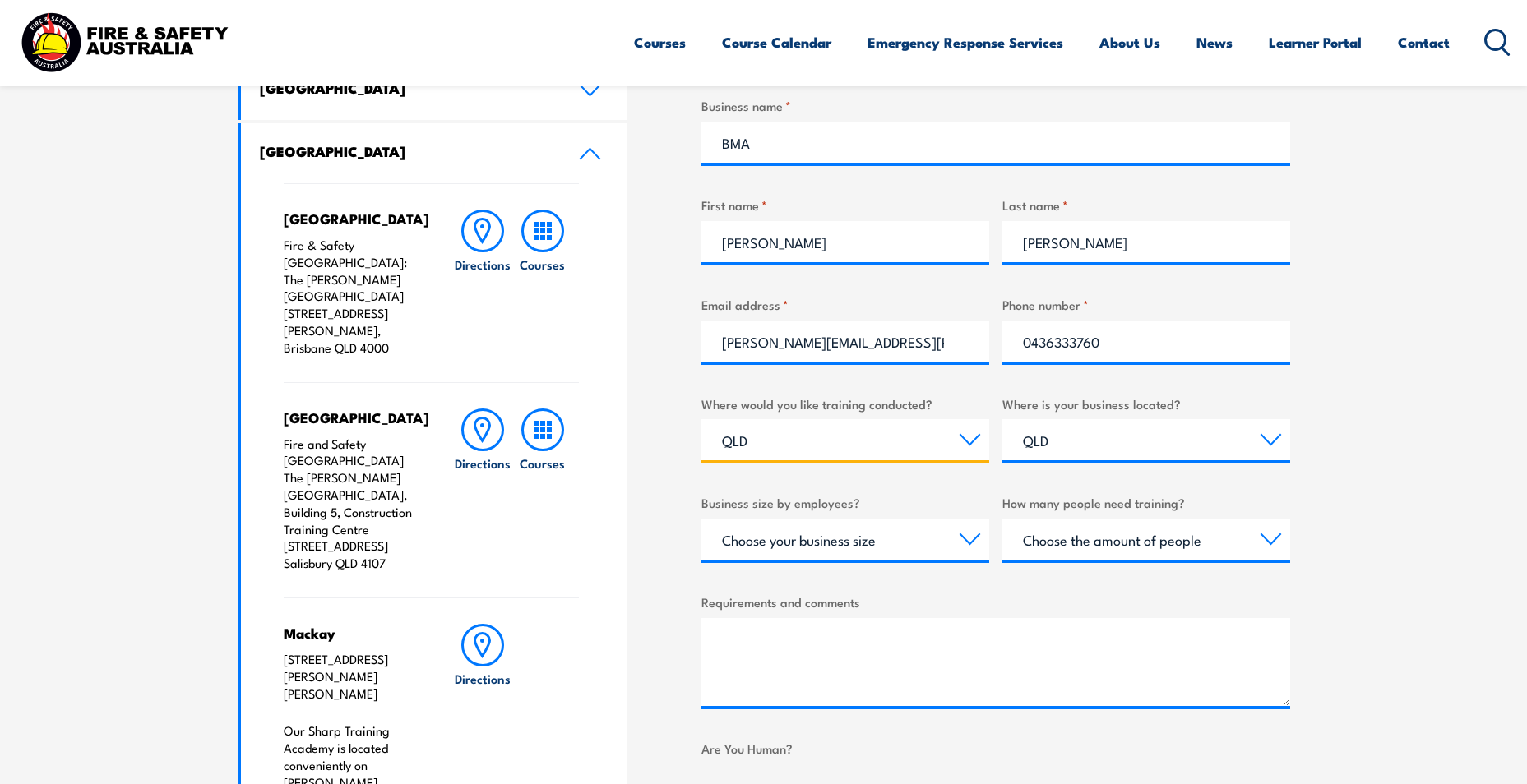
click at [893, 437] on select "Select a state or territory Nationally - multiple locations QLD NSW VIC SA ACT …" at bounding box center [845, 440] width 288 height 41
click at [701, 420] on select "Select a state or territory Nationally - multiple locations QLD NSW VIC SA ACT …" at bounding box center [845, 440] width 288 height 41
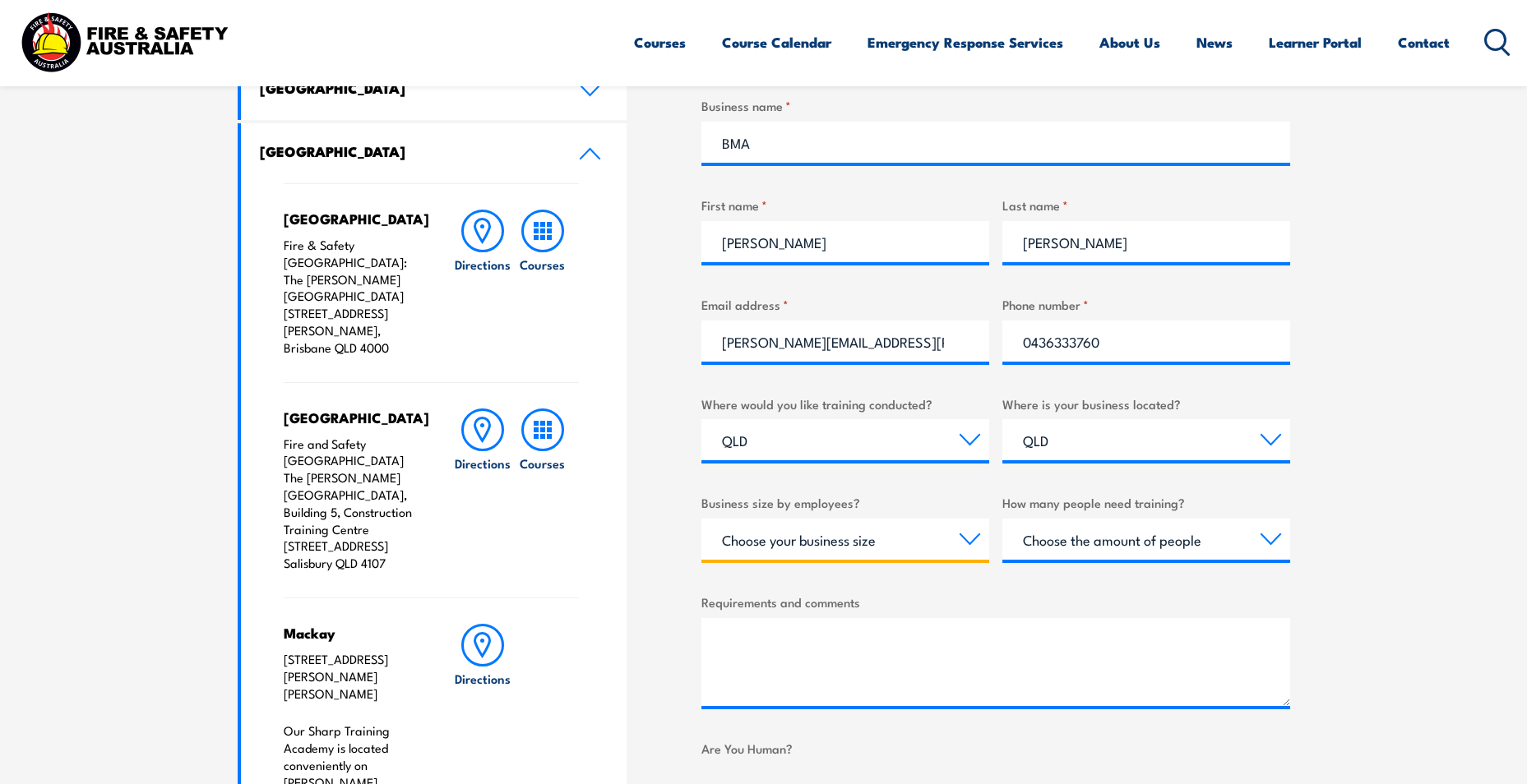
click at [875, 545] on select "Choose your business size 1 to 19 20 to 199 200+" at bounding box center [845, 538] width 288 height 41
select select "1 to 19"
click at [701, 518] on select "Choose your business size 1 to 19 20 to 199 200+" at bounding box center [845, 538] width 288 height 41
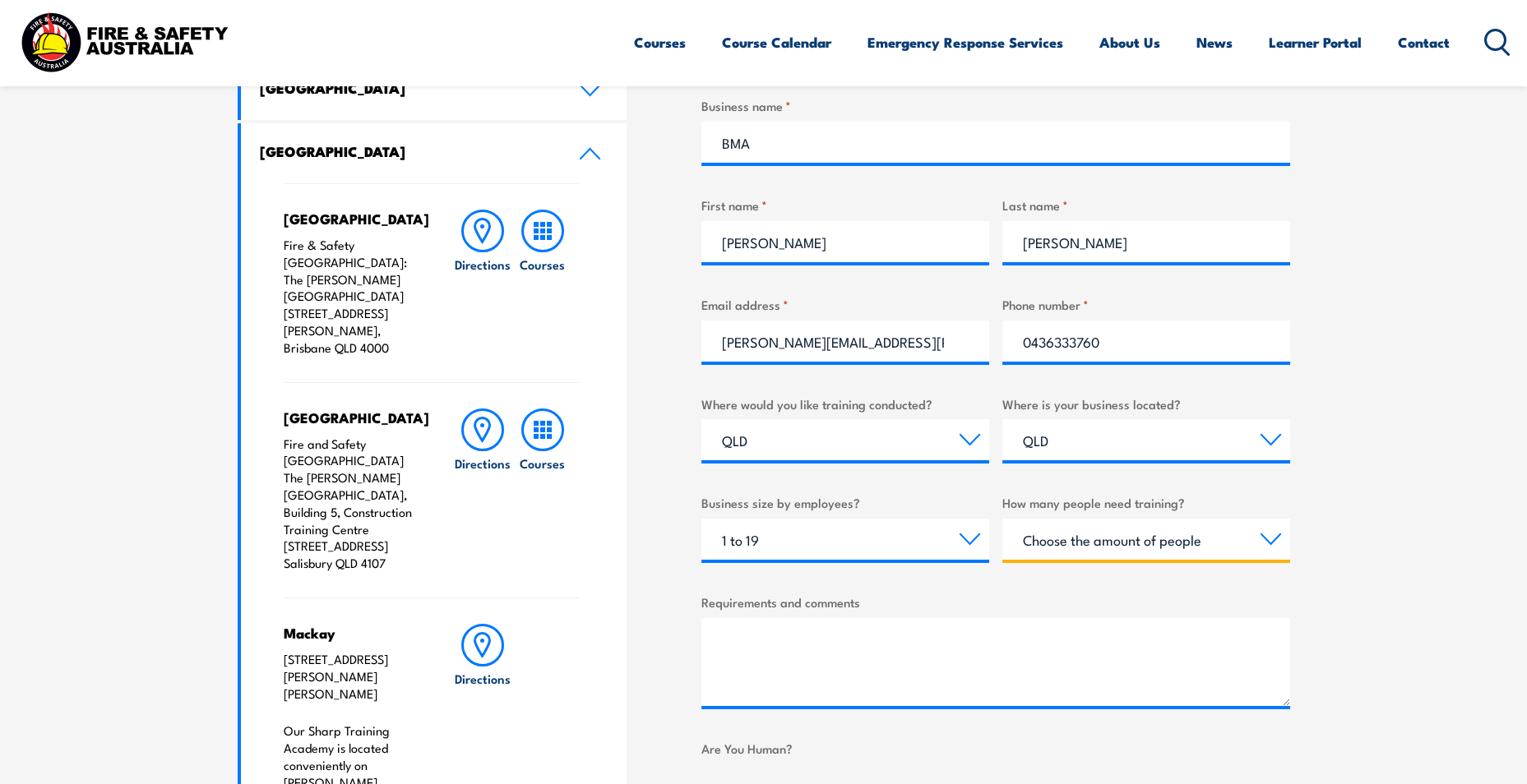
click at [1073, 545] on select "Choose the amount of people 1 to 4 5 to 19 20+" at bounding box center [1146, 538] width 288 height 41
select select "1 to 4"
click at [1002, 518] on select "Choose the amount of people 1 to 4 5 to 19 20+" at bounding box center [1146, 538] width 288 height 41
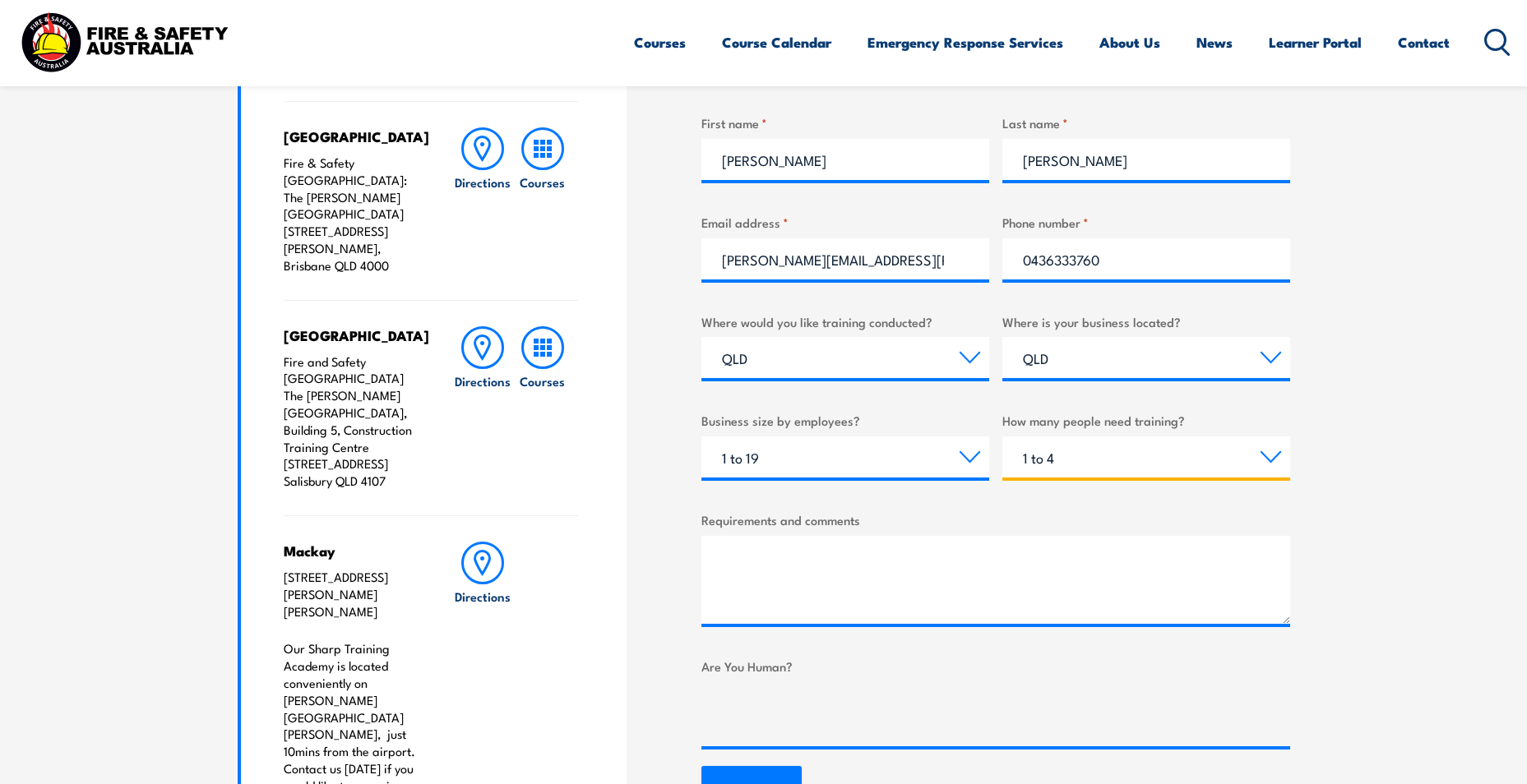
scroll to position [822, 0]
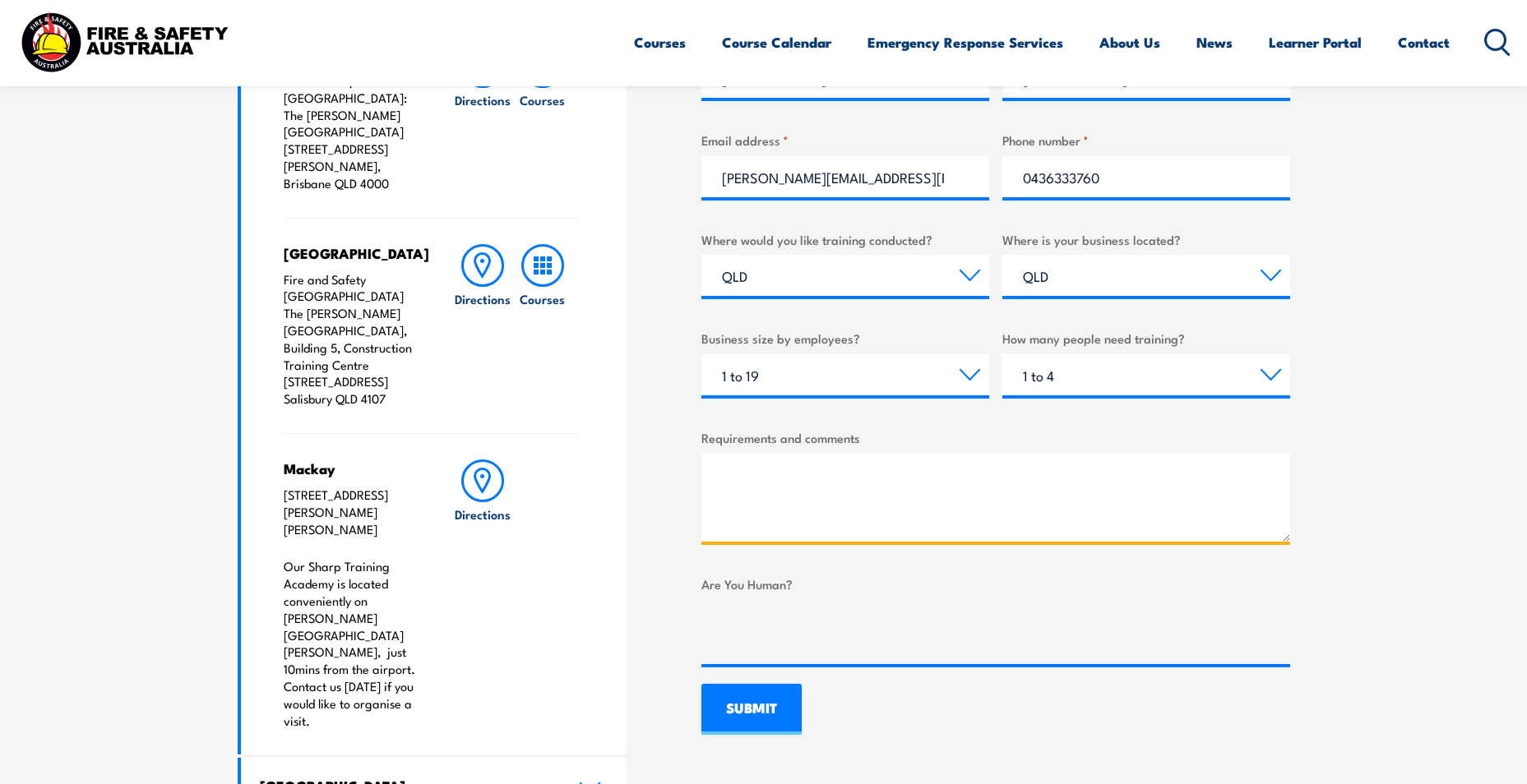
click at [854, 512] on textarea "Requirements and comments" at bounding box center [995, 497] width 589 height 88
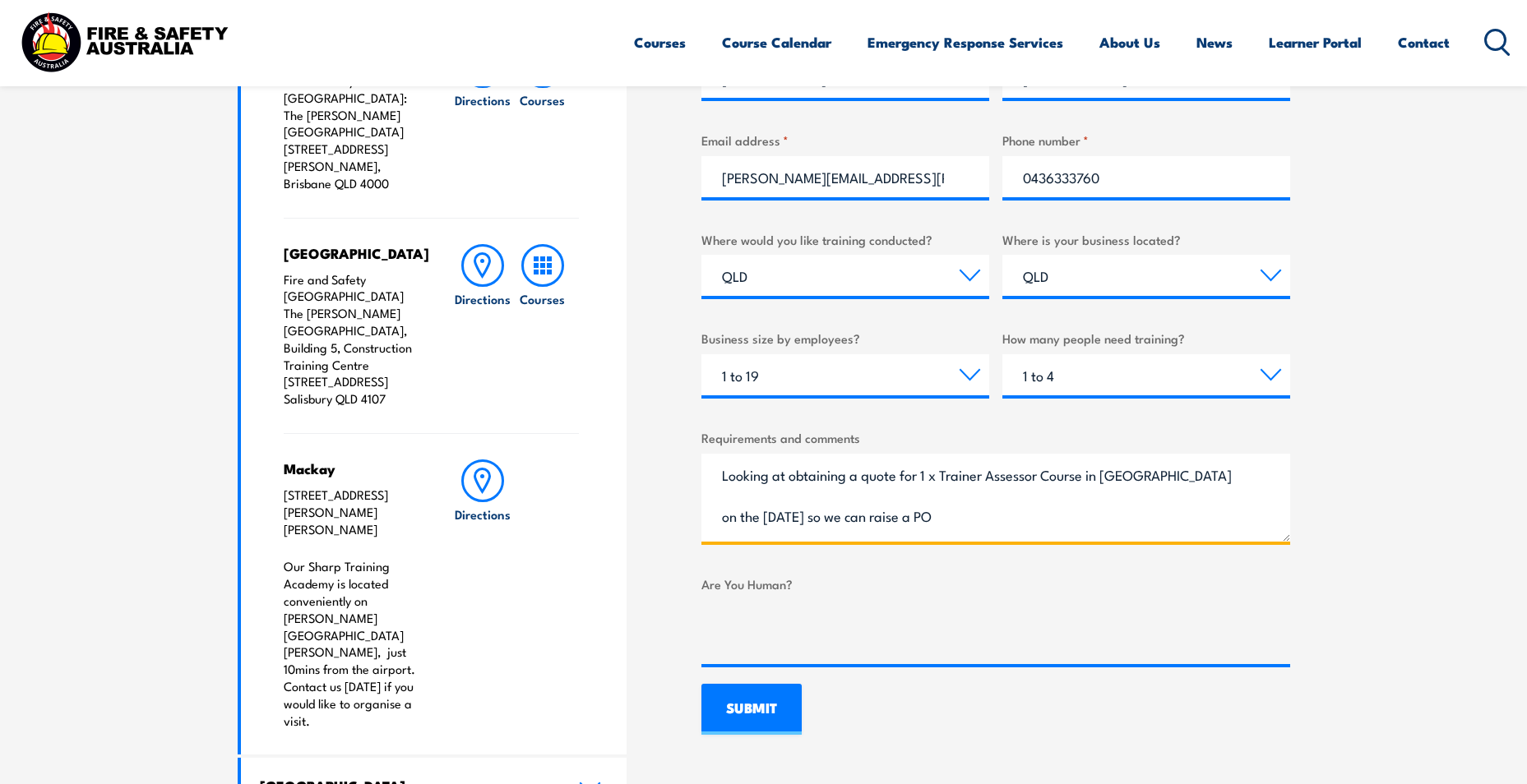
click at [719, 469] on textarea "Looking at obtaining a quote for 1 x Trainer Assessor Course in Mackay on the 1…" at bounding box center [995, 497] width 589 height 88
click at [1040, 494] on textarea "Good afternoon, we are looking at obtaining a quote for 1 x Trainer Assessor Co…" at bounding box center [995, 497] width 589 height 88
click at [1105, 531] on textarea "Good afternoon, we are looking at obtaining a quote for 1 x Trainer Assessor Co…" at bounding box center [995, 497] width 589 height 88
click at [1051, 540] on textarea "Good afternoon, we are looking at obtaining a quote for 1 x Trainer Assessor Co…" at bounding box center [995, 497] width 589 height 88
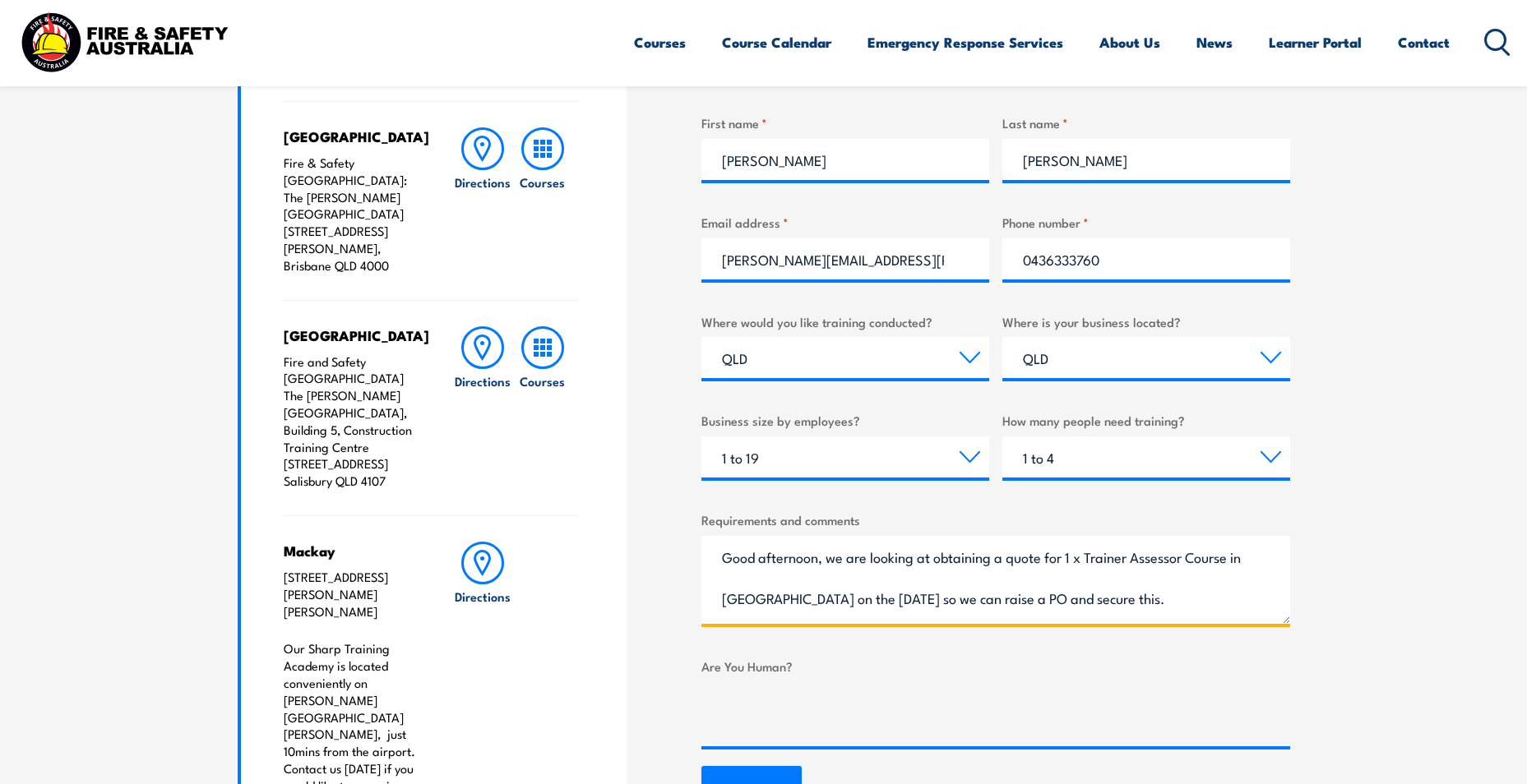
scroll to position [904, 0]
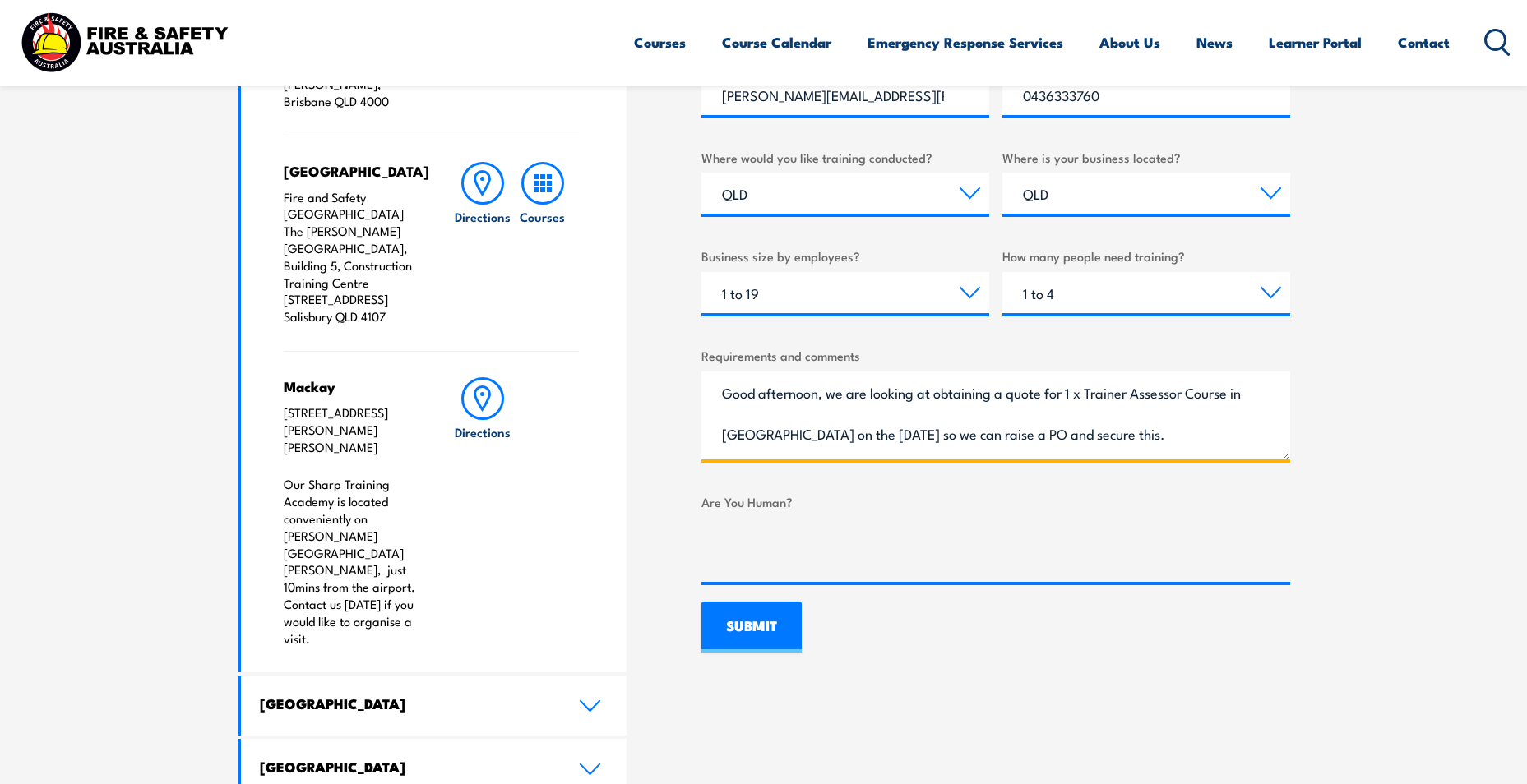
type textarea "Good afternoon, we are looking at obtaining a quote for 1 x Trainer Assessor Co…"
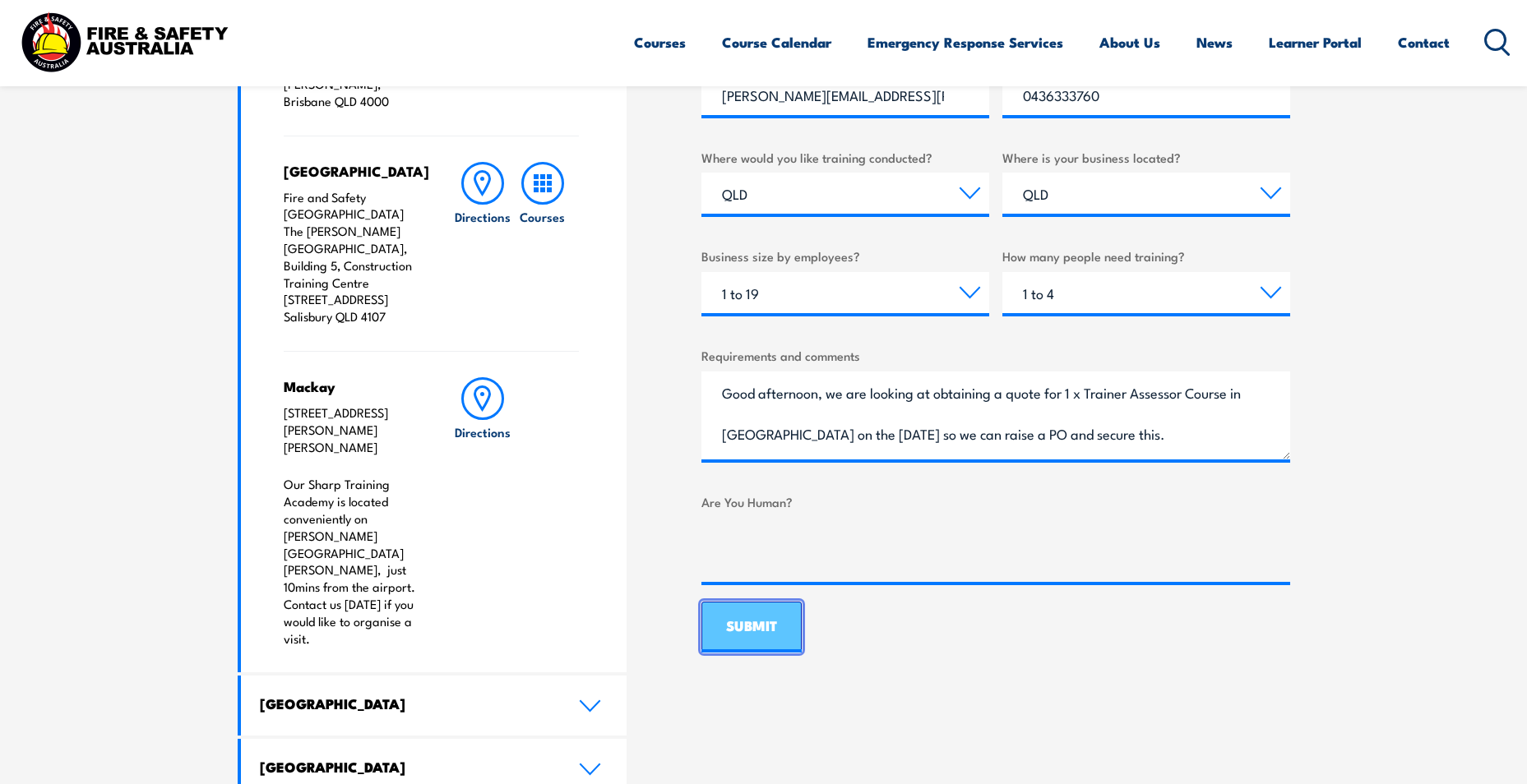
click at [772, 627] on input "SUBMIT" at bounding box center [751, 627] width 101 height 51
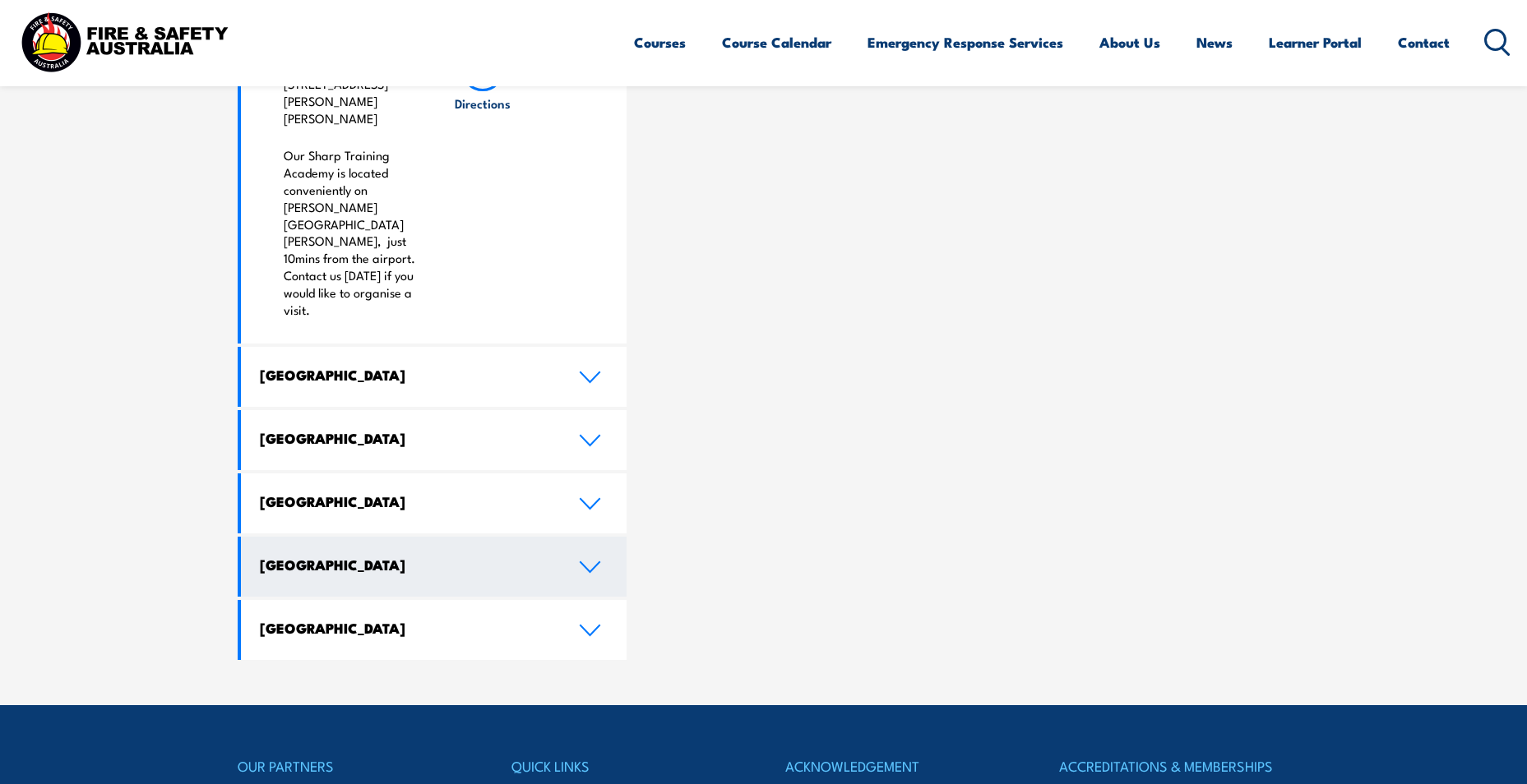
scroll to position [1562, 0]
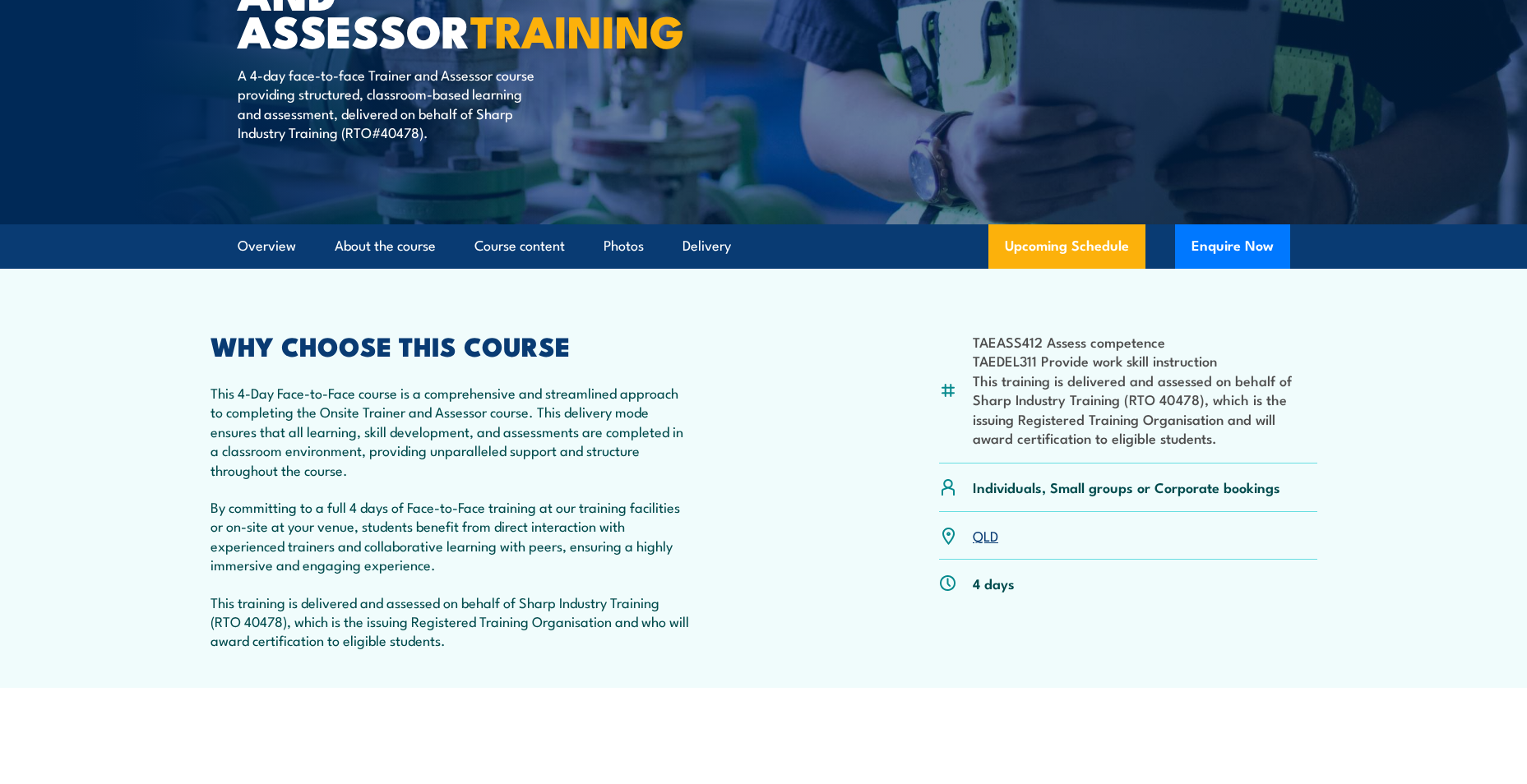
scroll to position [82, 0]
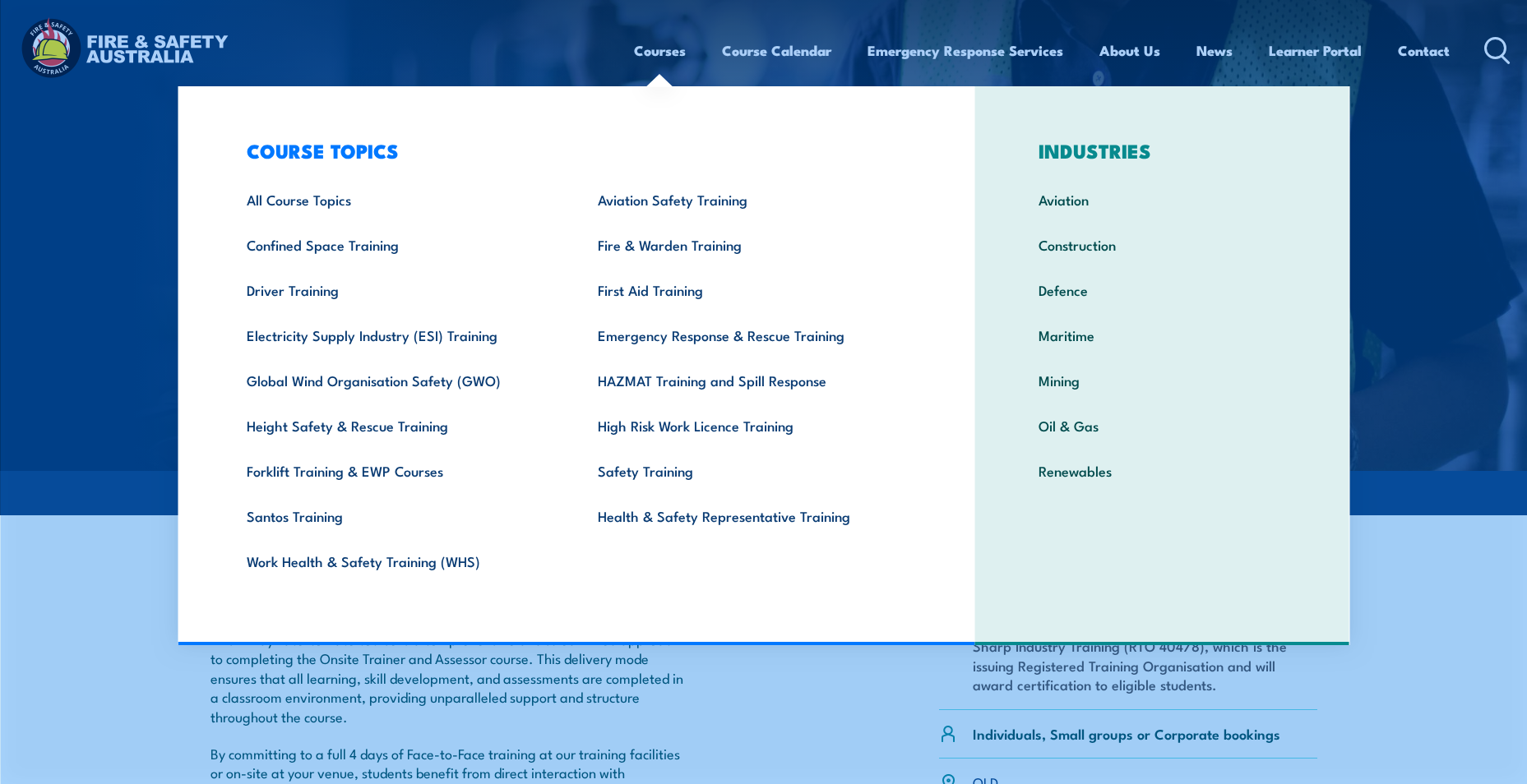
drag, startPoint x: 710, startPoint y: 666, endPoint x: 705, endPoint y: 658, distance: 9.4
click at [710, 666] on div "TAEASS412 Assess competence TAEDEL311 Provide work skill instruction This train…" at bounding box center [764, 747] width 1107 height 335
click at [1507, 49] on icon at bounding box center [1497, 50] width 26 height 27
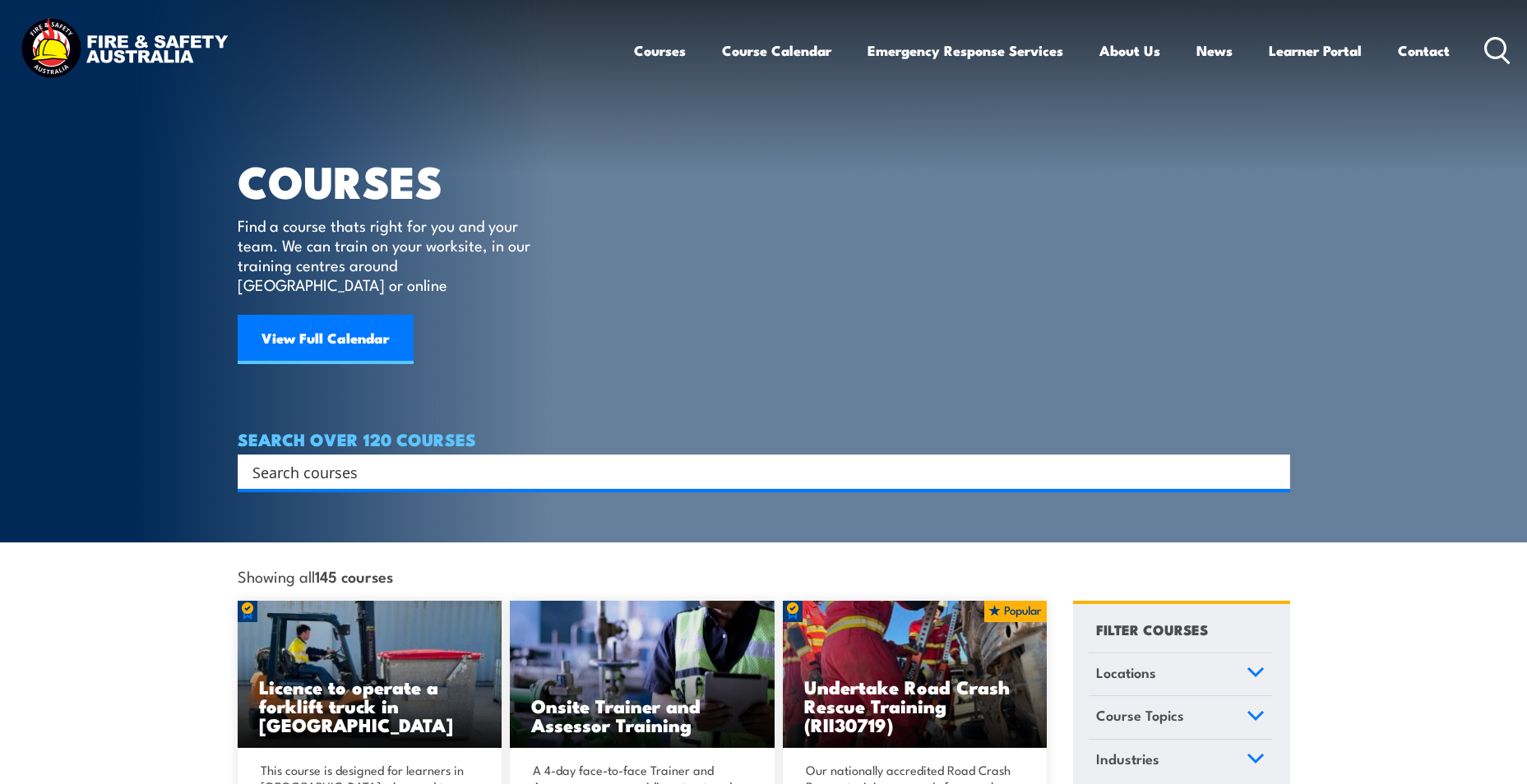
click at [1501, 47] on icon at bounding box center [1497, 50] width 26 height 27
click at [337, 460] on input "Search input" at bounding box center [753, 472] width 1001 height 24
type input "tra"
click at [331, 460] on input "Search input" at bounding box center [753, 472] width 1001 height 24
type input "trainer"
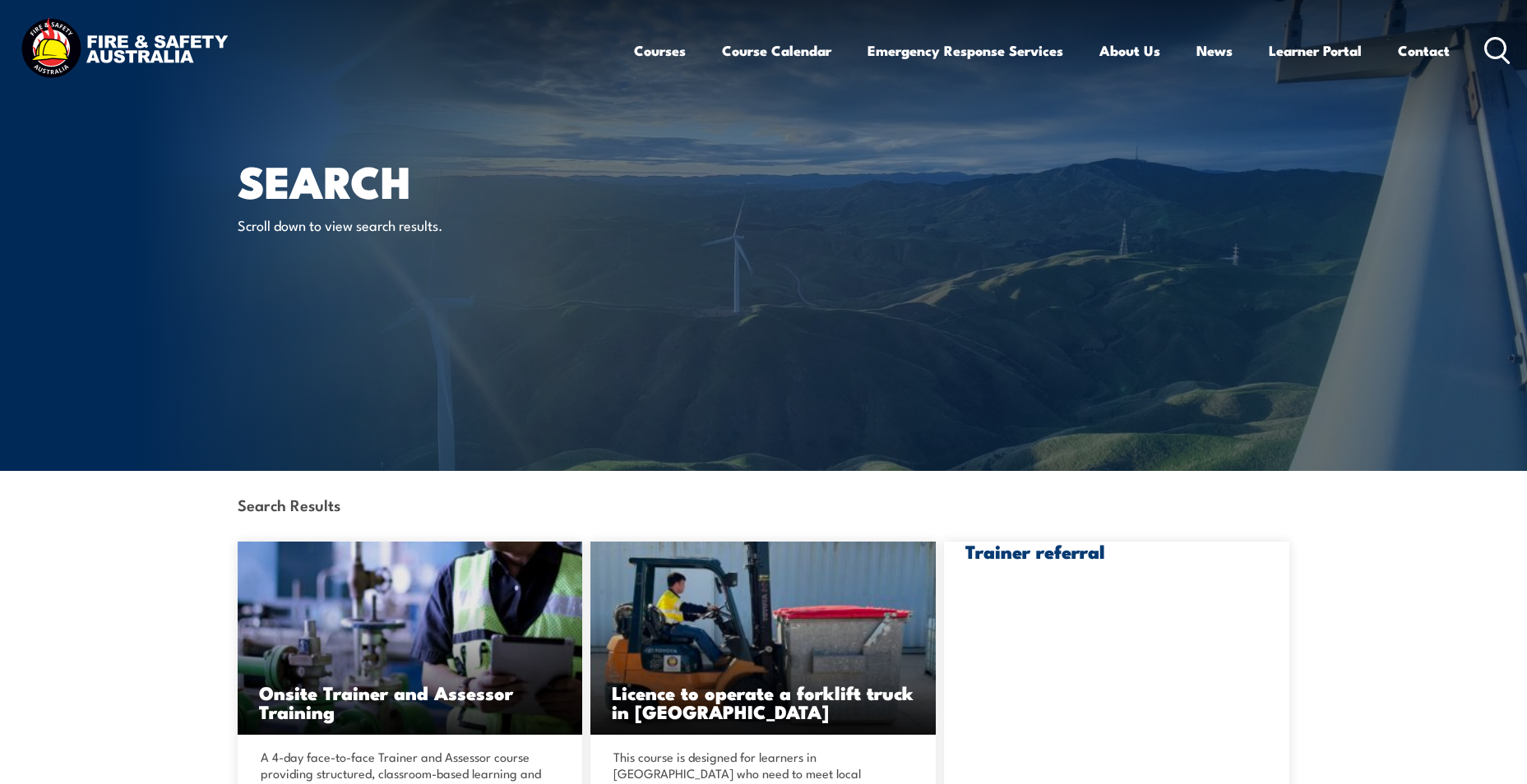
scroll to position [246, 0]
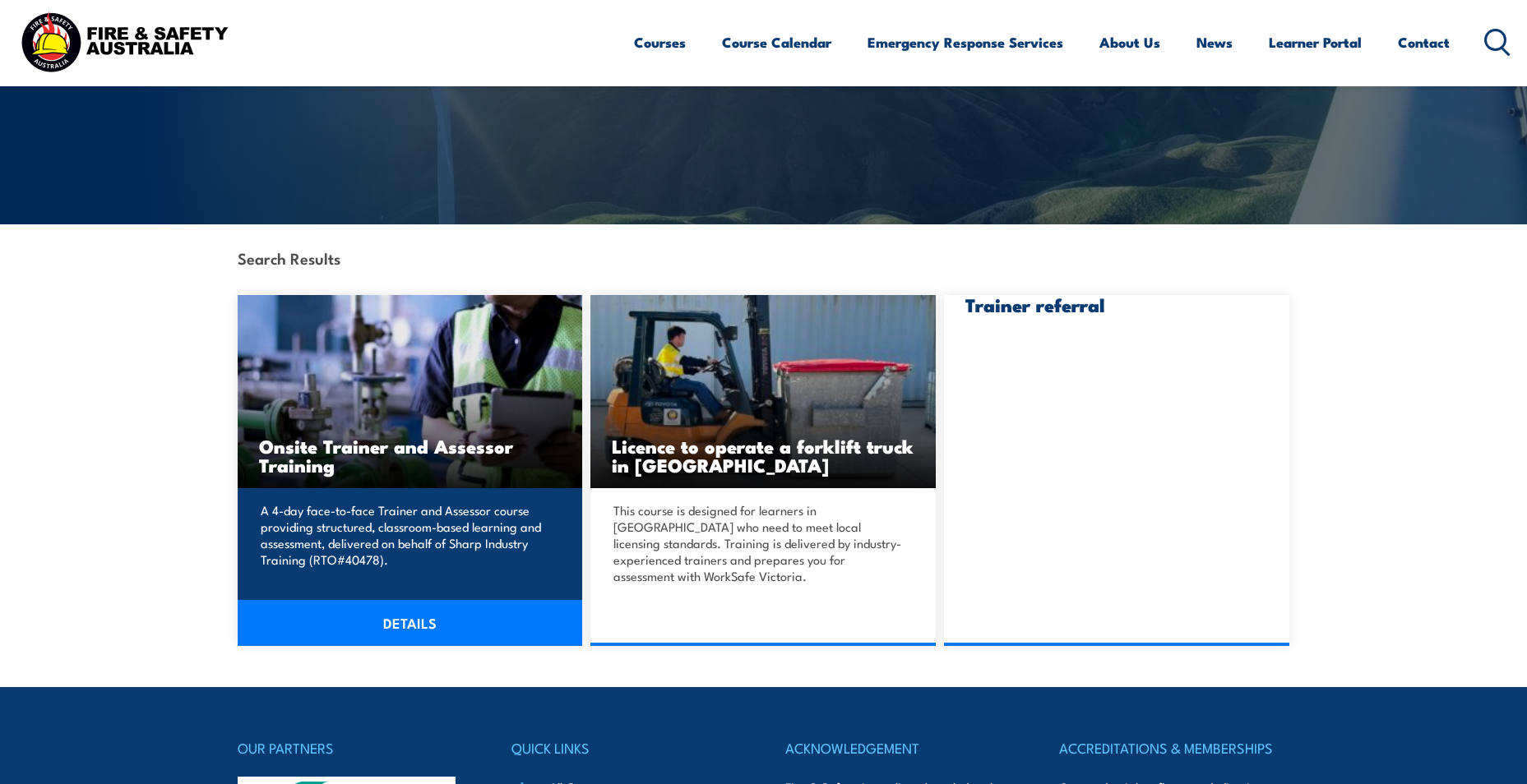
click at [413, 611] on link "DETAILS" at bounding box center [410, 622] width 345 height 46
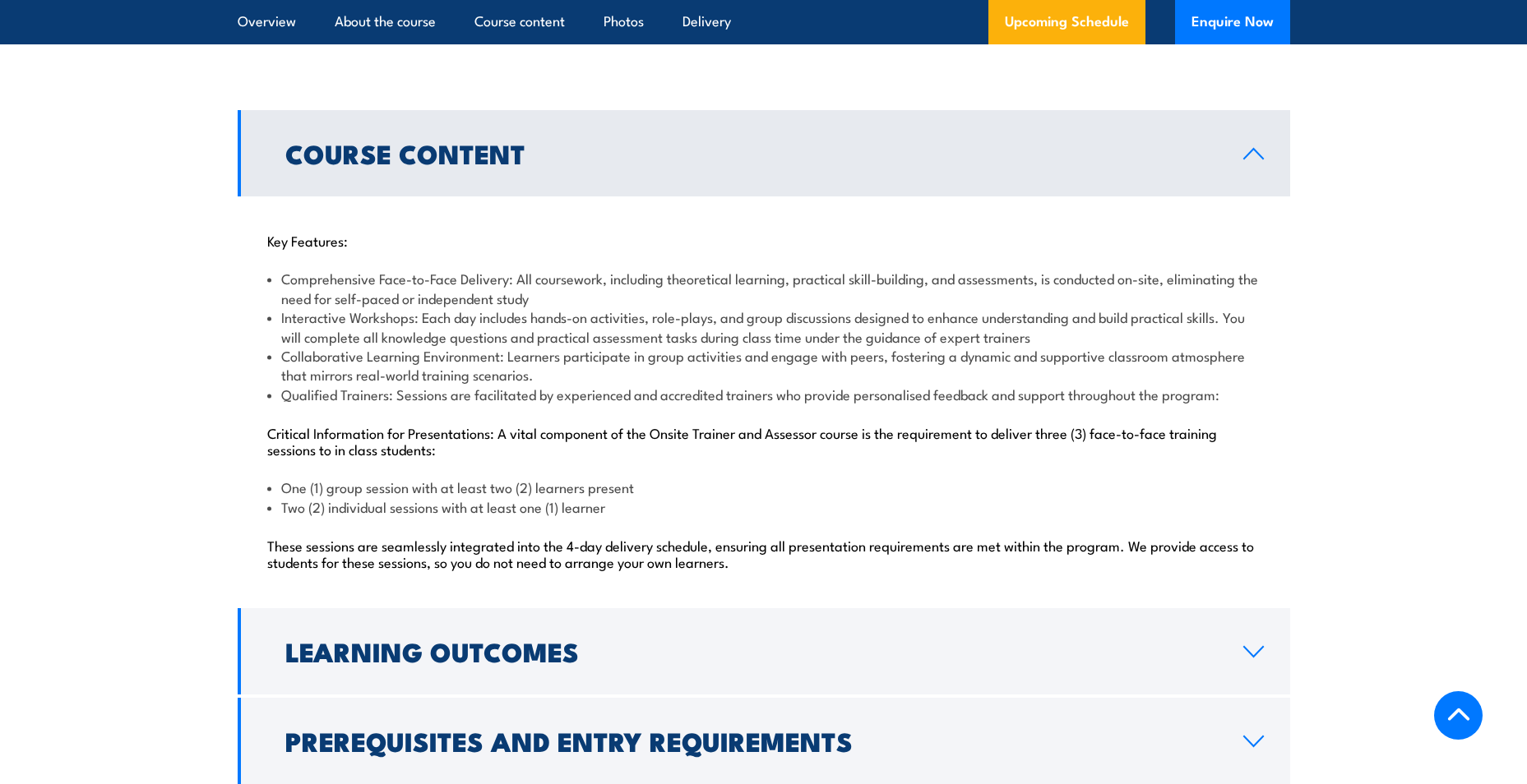
scroll to position [1259, 0]
